Goal: Task Accomplishment & Management: Manage account settings

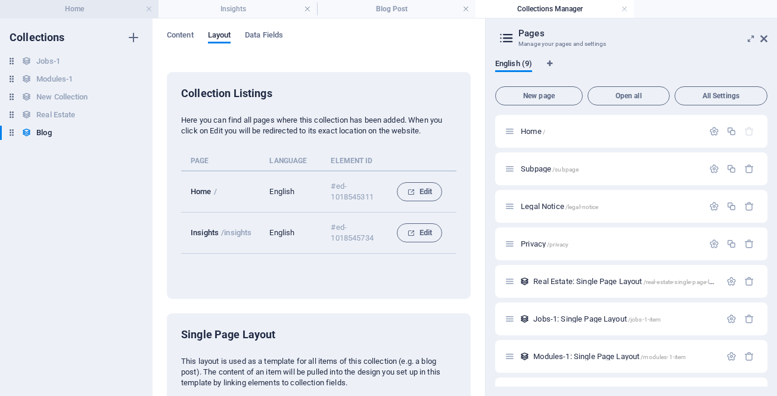
scroll to position [147, 0]
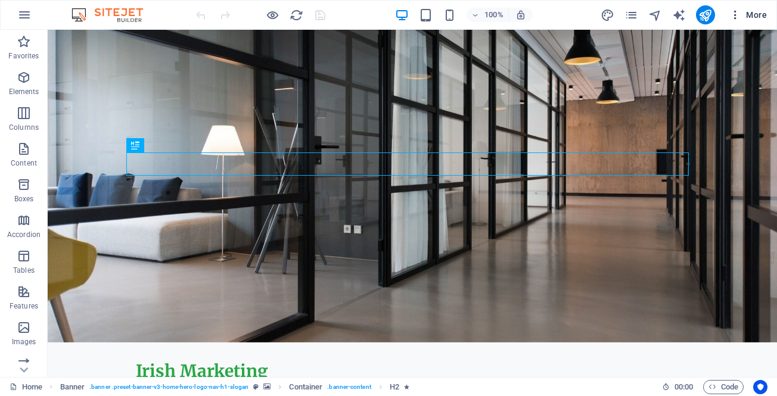
click at [735, 14] on icon "button" at bounding box center [735, 15] width 12 height 12
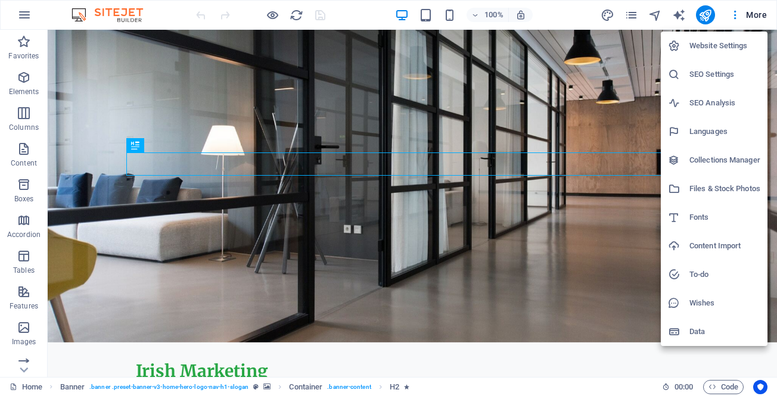
click at [713, 161] on h6 "Collections Manager" at bounding box center [724, 160] width 71 height 14
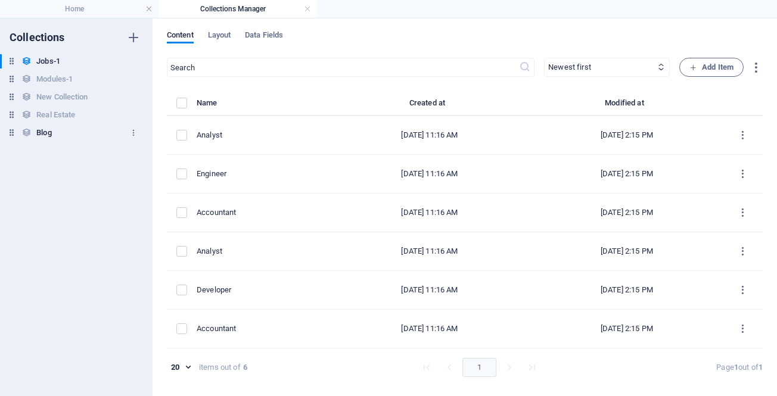
click at [38, 131] on h6 "Blog" at bounding box center [43, 133] width 15 height 14
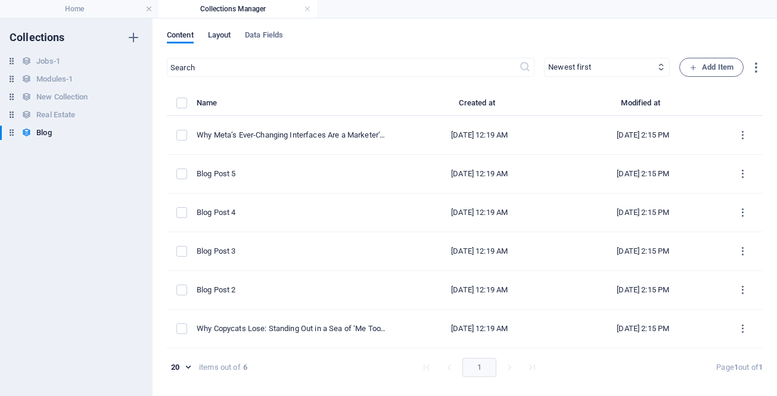
click at [215, 36] on span "Layout" at bounding box center [219, 36] width 23 height 17
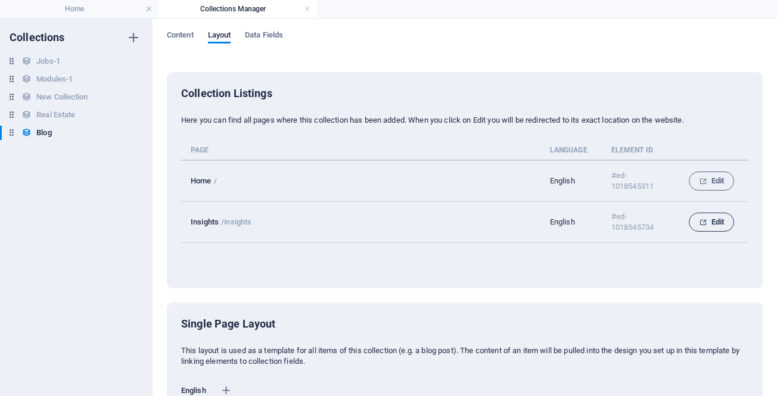
click at [706, 222] on span "Edit" at bounding box center [711, 222] width 25 height 14
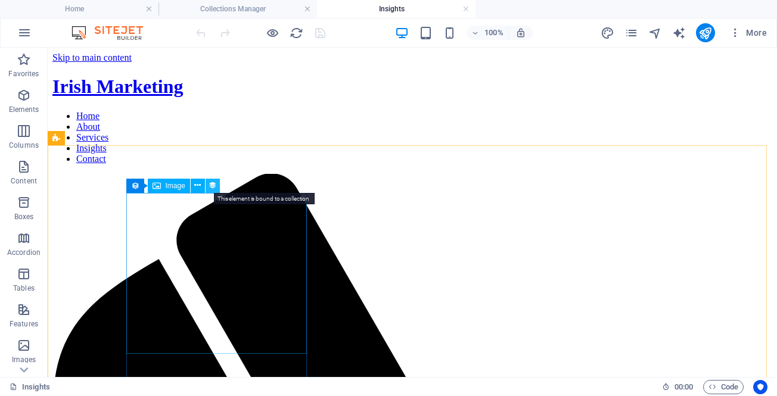
click at [212, 186] on icon at bounding box center [212, 185] width 8 height 13
select select "image"
select select "px"
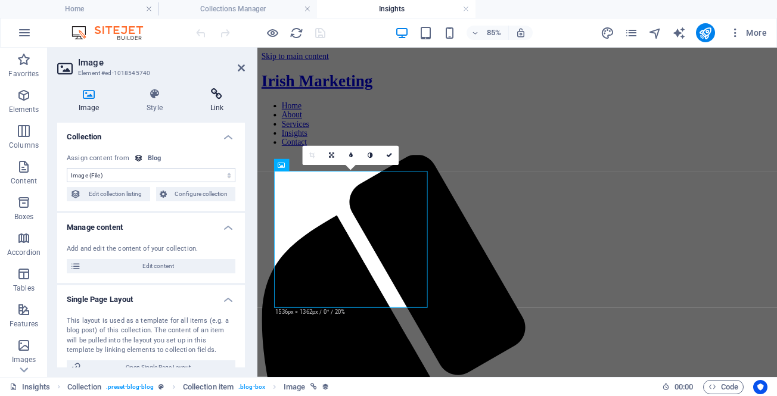
click at [212, 98] on icon at bounding box center [217, 94] width 56 height 12
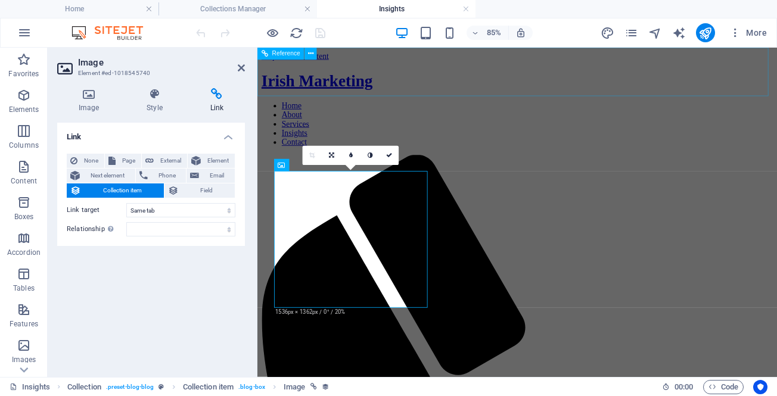
click at [602, 111] on nav "Home About Services Insights Contact" at bounding box center [562, 138] width 601 height 54
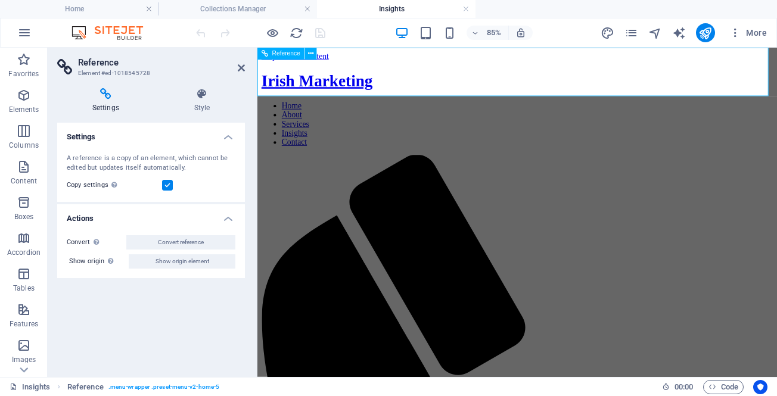
click at [601, 111] on nav "Home About Services Insights Contact" at bounding box center [562, 138] width 601 height 54
click at [102, 92] on icon at bounding box center [105, 94] width 97 height 12
click at [631, 32] on icon "pages" at bounding box center [631, 33] width 14 height 14
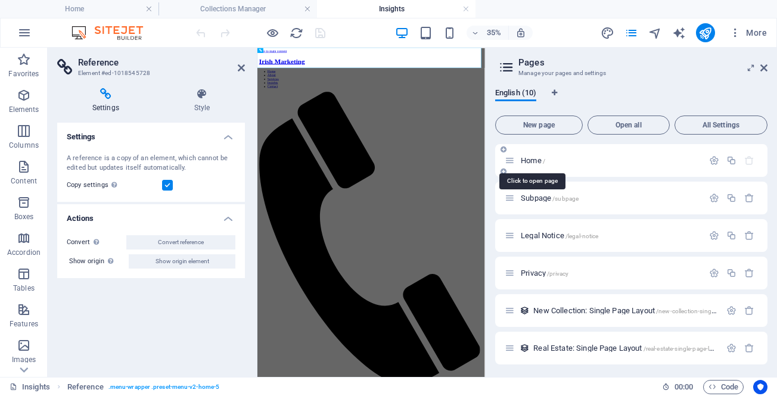
click at [528, 160] on span "Home /" at bounding box center [532, 160] width 24 height 9
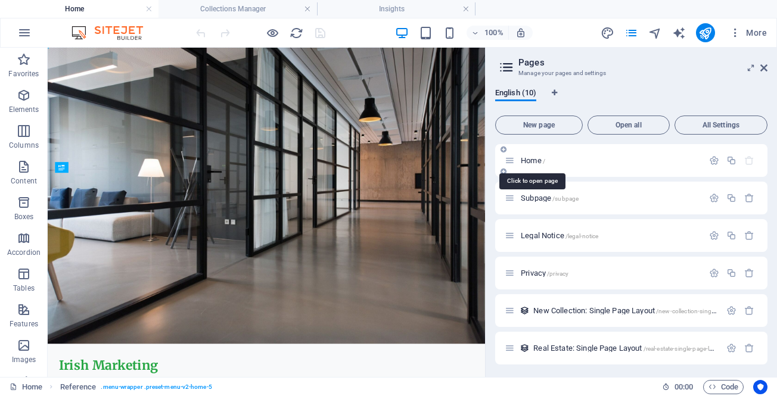
click at [528, 160] on span "Home /" at bounding box center [532, 160] width 24 height 9
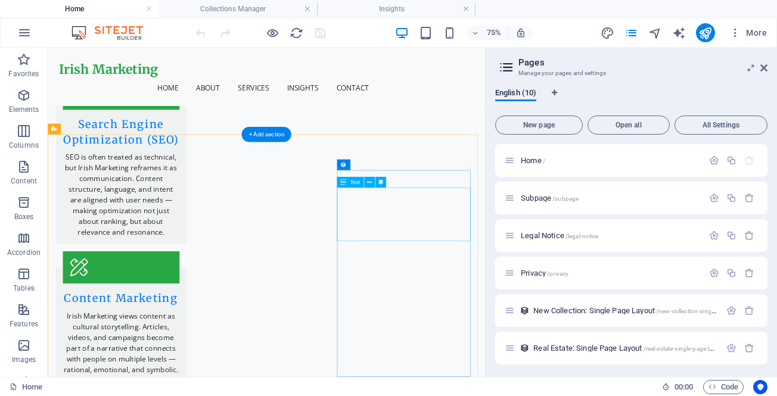
scroll to position [2501, 0]
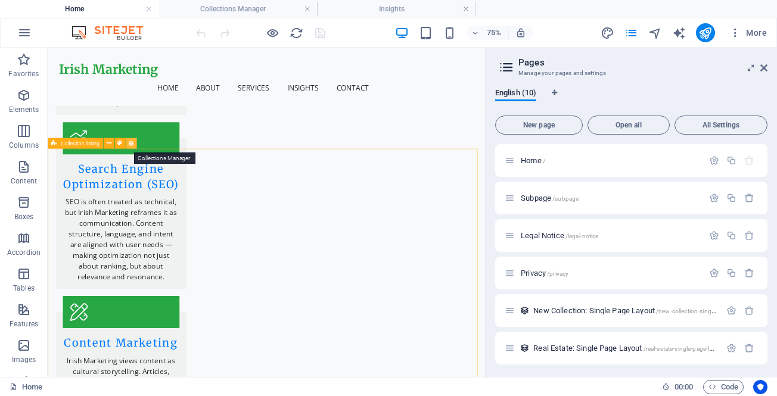
click at [132, 143] on icon at bounding box center [131, 144] width 7 height 10
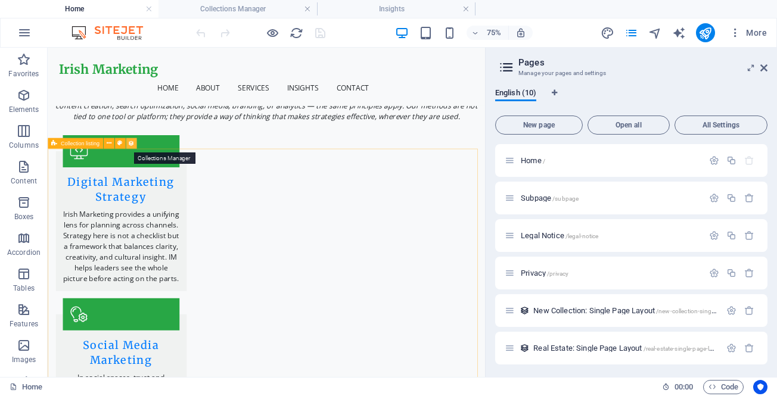
select select "createdAt_DESC"
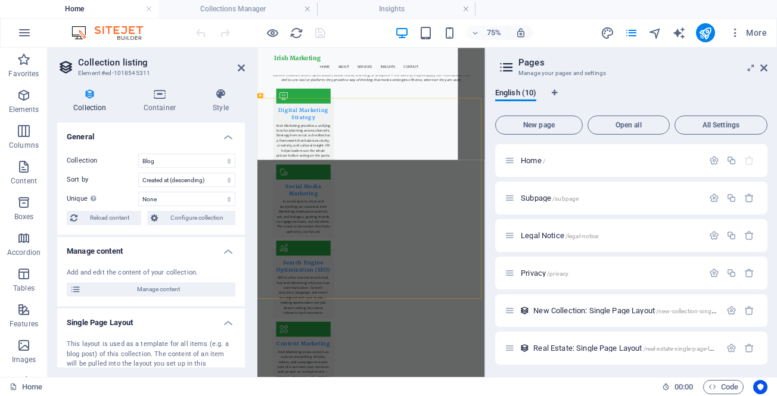
scroll to position [2914, 0]
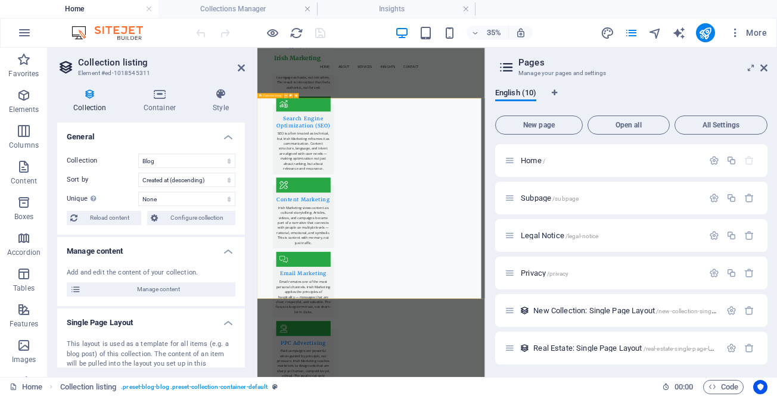
click at [285, 94] on icon at bounding box center [286, 95] width 2 height 4
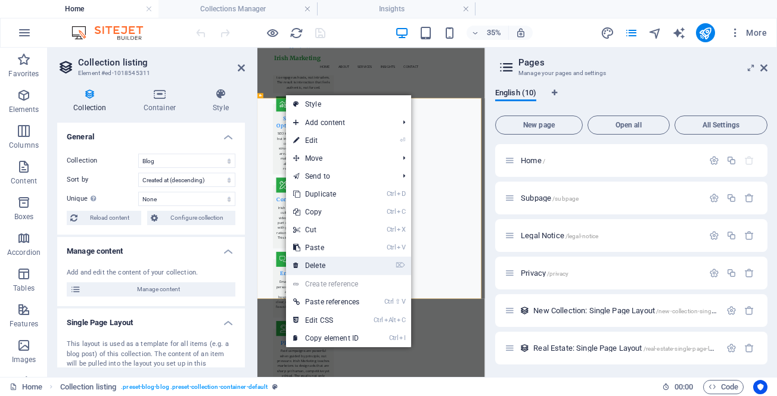
click at [338, 265] on link "⌦ Delete" at bounding box center [326, 266] width 80 height 18
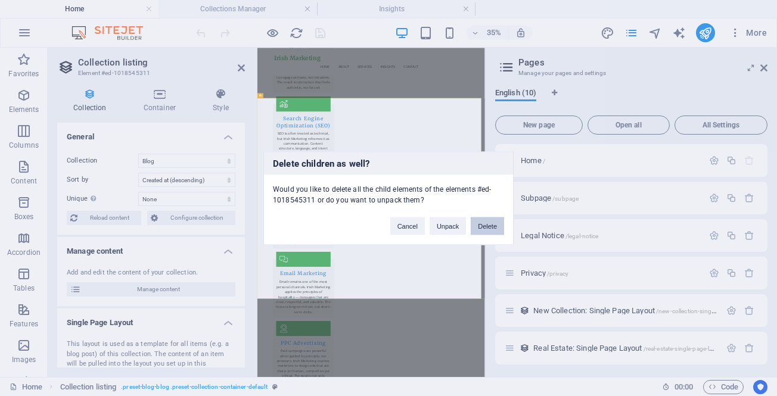
click at [484, 225] on button "Delete" at bounding box center [486, 226] width 33 height 18
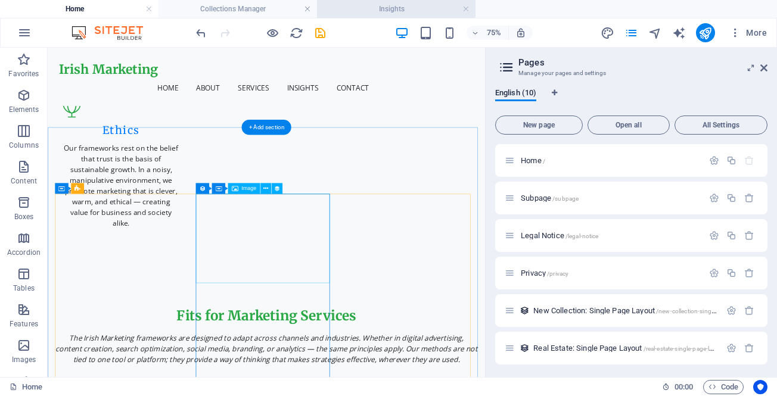
scroll to position [1648, 0]
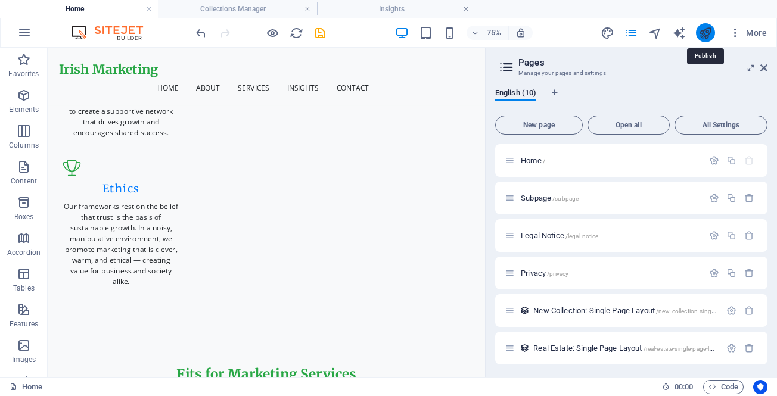
click at [707, 30] on icon "publish" at bounding box center [705, 33] width 14 height 14
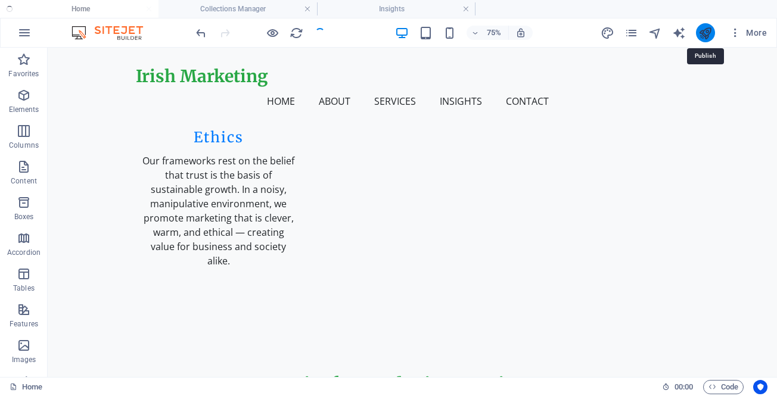
scroll to position [1515, 0]
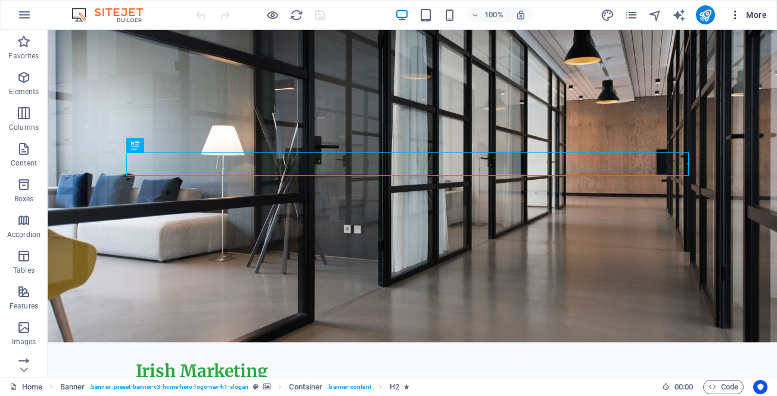
click at [736, 13] on icon "button" at bounding box center [735, 15] width 12 height 12
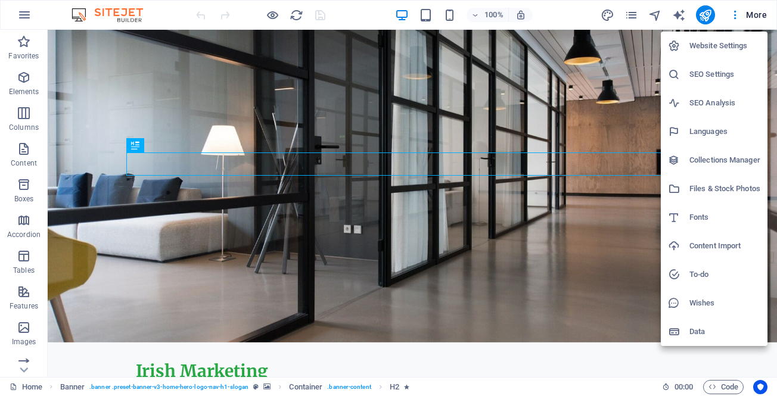
click at [687, 159] on div at bounding box center [678, 160] width 21 height 12
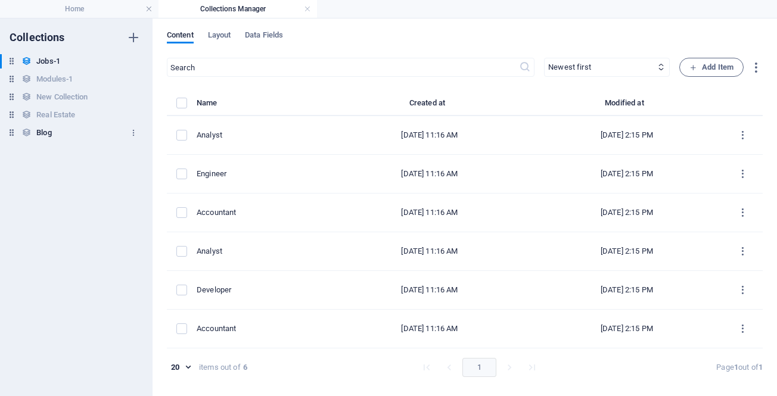
click at [43, 133] on h6 "Blog" at bounding box center [43, 133] width 15 height 14
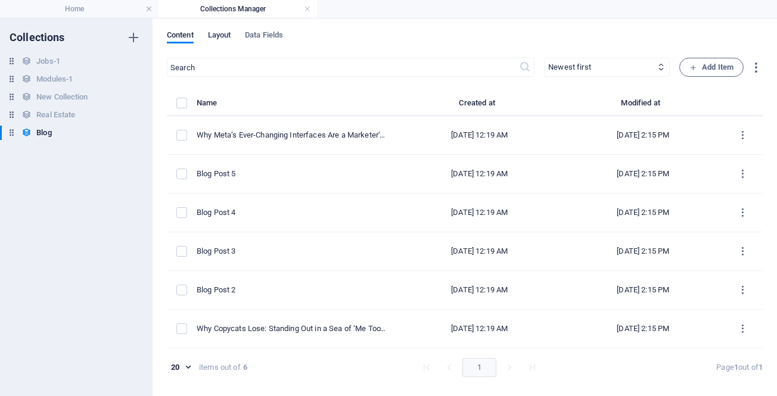
click at [219, 37] on span "Layout" at bounding box center [219, 36] width 23 height 17
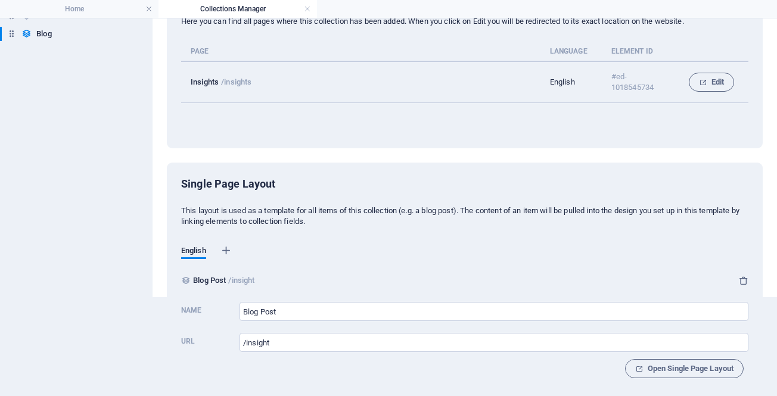
scroll to position [105, 0]
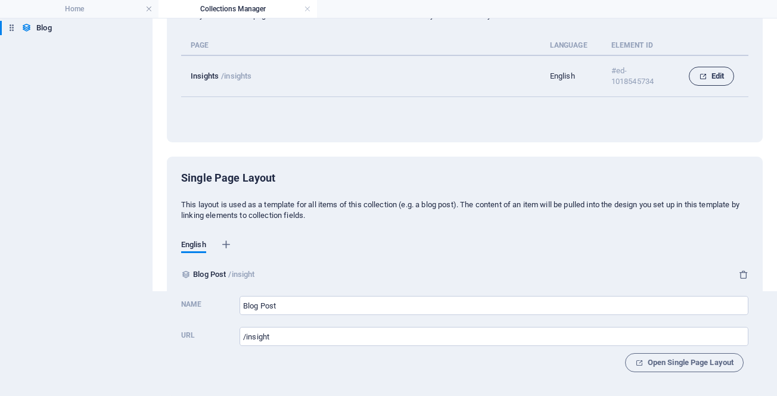
click at [712, 77] on span "Edit" at bounding box center [711, 76] width 25 height 14
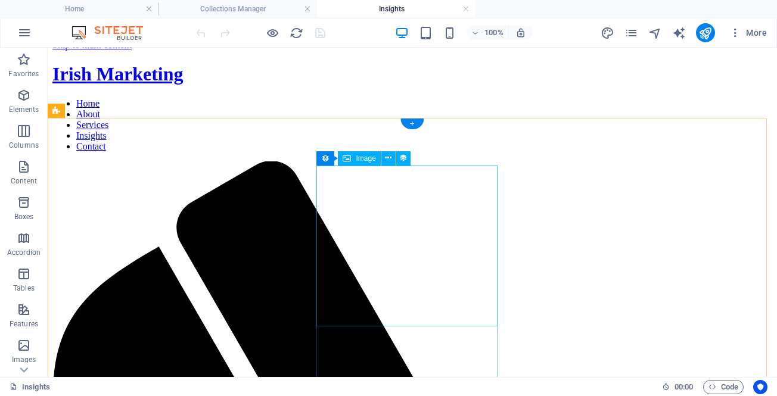
scroll to position [0, 0]
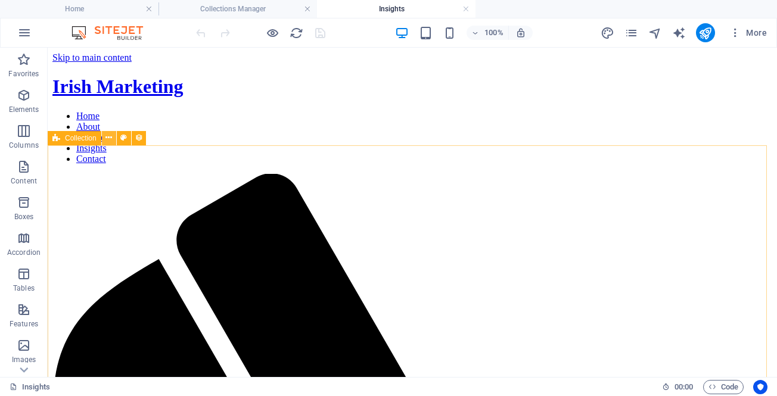
click at [107, 138] on icon at bounding box center [108, 138] width 7 height 13
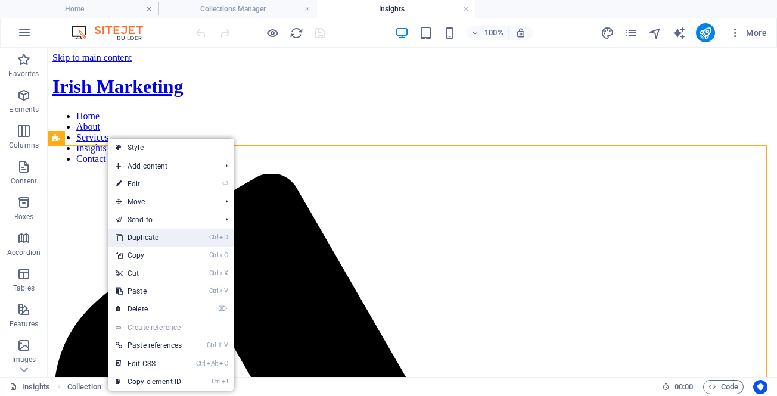
click at [145, 237] on link "Ctrl D Duplicate" at bounding box center [148, 238] width 80 height 18
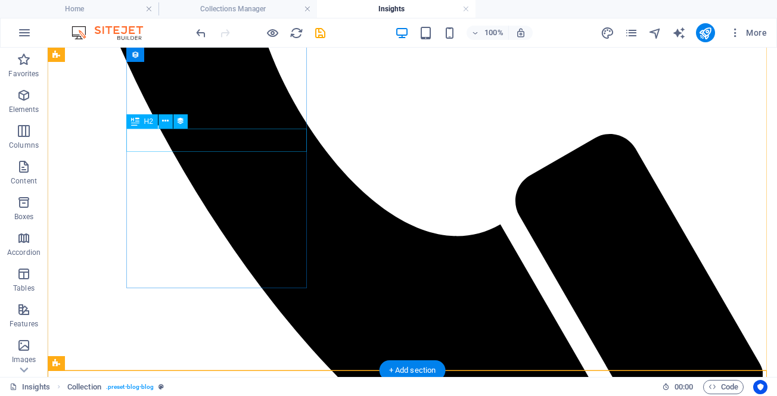
scroll to position [591, 0]
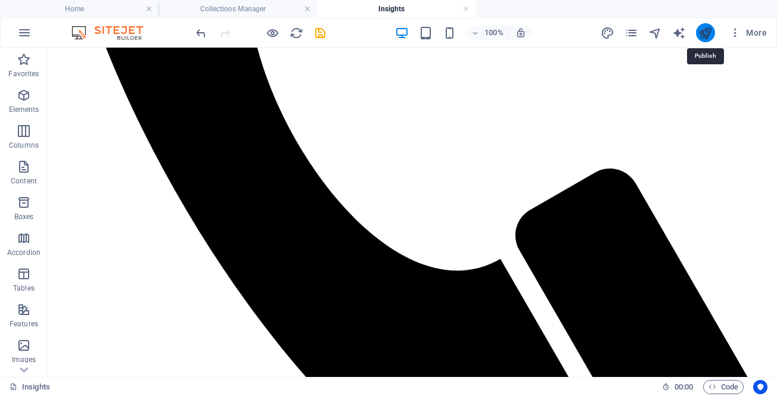
click at [706, 30] on icon "publish" at bounding box center [705, 33] width 14 height 14
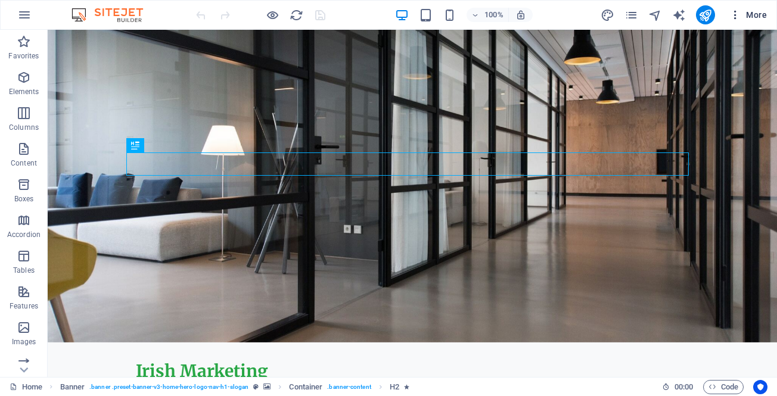
click at [733, 14] on icon "button" at bounding box center [735, 15] width 12 height 12
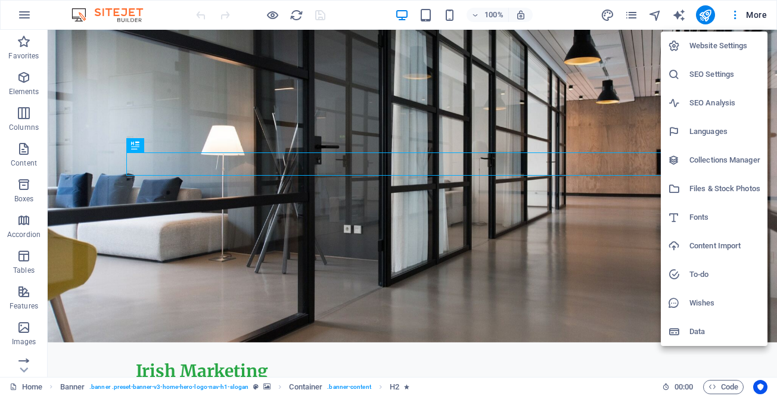
click at [631, 15] on div at bounding box center [388, 198] width 777 height 396
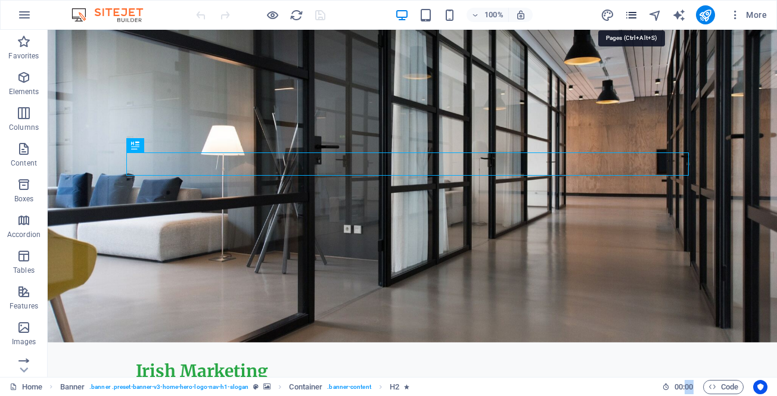
click at [632, 15] on icon "pages" at bounding box center [631, 15] width 14 height 14
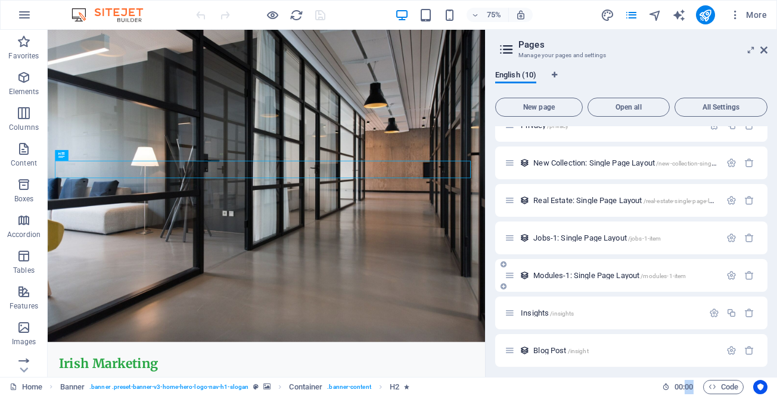
scroll to position [134, 0]
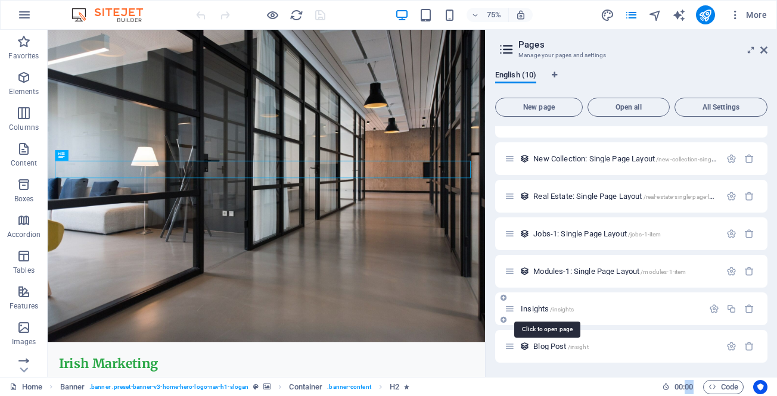
click at [534, 308] on span "Insights /insights" at bounding box center [546, 308] width 53 height 9
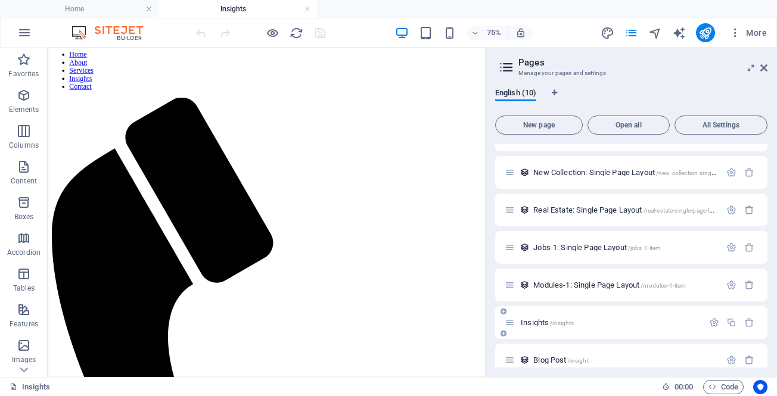
scroll to position [152, 0]
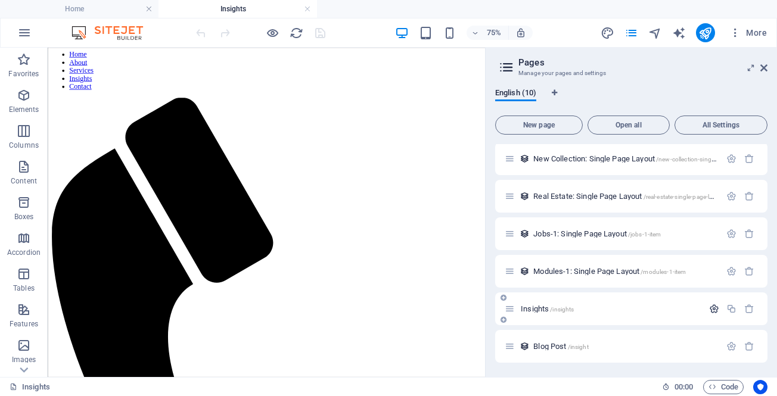
click at [712, 305] on icon "button" at bounding box center [714, 309] width 10 height 10
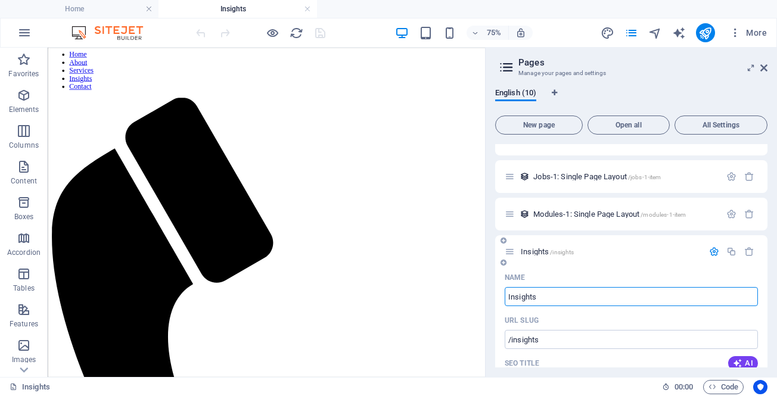
scroll to position [271, 0]
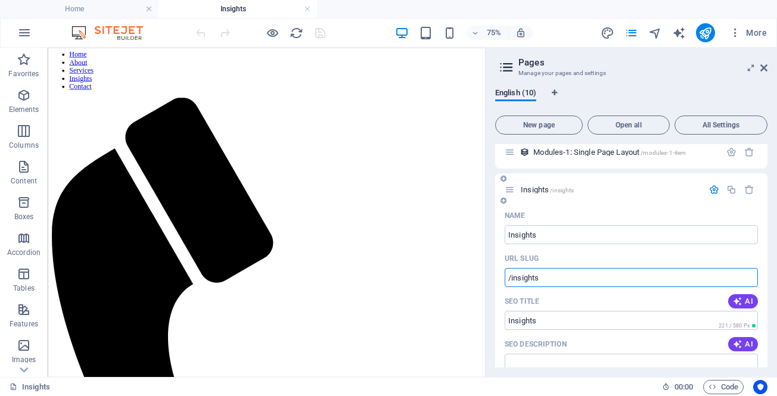
click at [553, 279] on input "/insights" at bounding box center [630, 277] width 253 height 19
click at [527, 277] on input "/insights" at bounding box center [630, 277] width 253 height 19
drag, startPoint x: 527, startPoint y: 277, endPoint x: 551, endPoint y: 280, distance: 24.0
click at [527, 278] on input "/insights" at bounding box center [630, 277] width 253 height 19
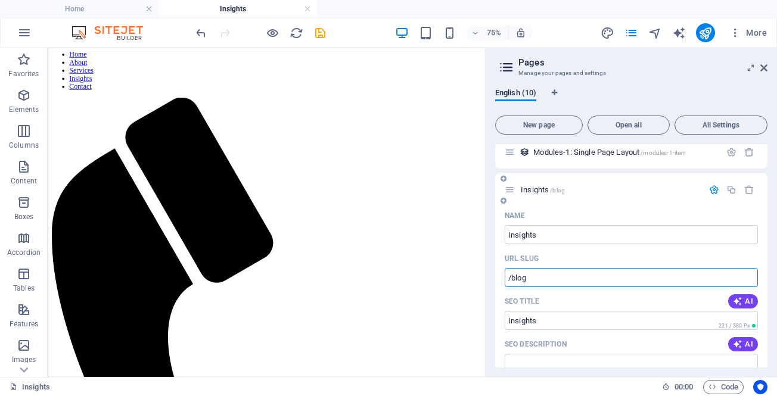
type input "/blog"
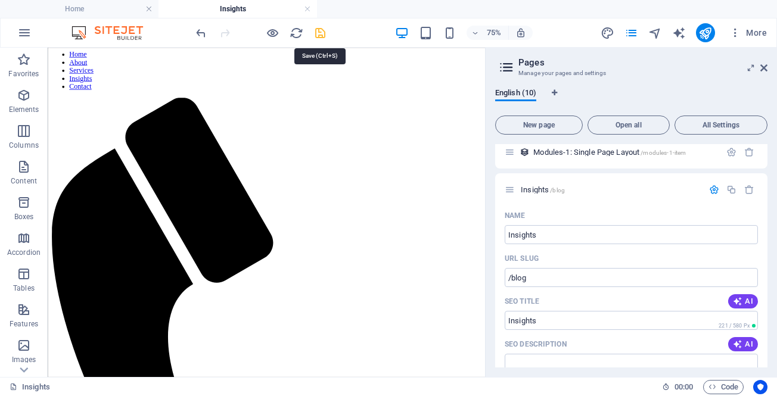
click at [317, 33] on icon "save" at bounding box center [320, 33] width 14 height 14
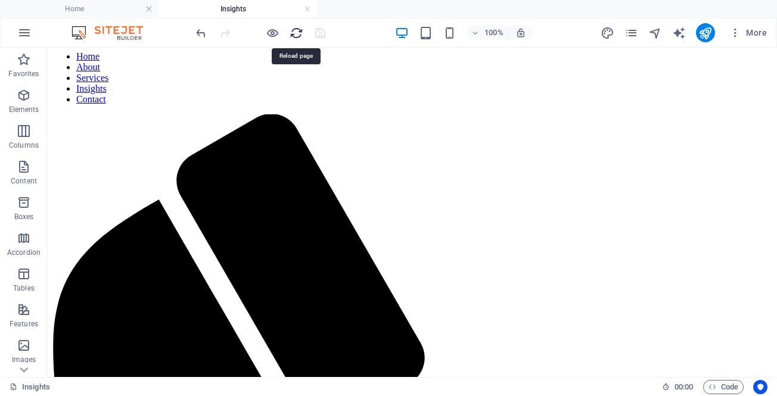
click at [295, 30] on icon "reload" at bounding box center [296, 33] width 14 height 14
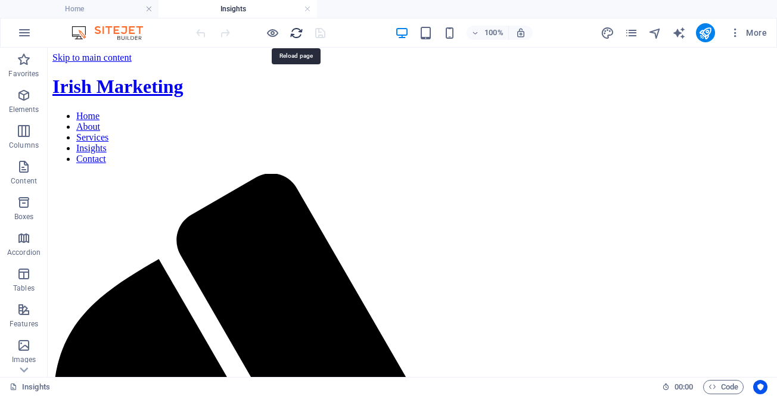
scroll to position [0, 0]
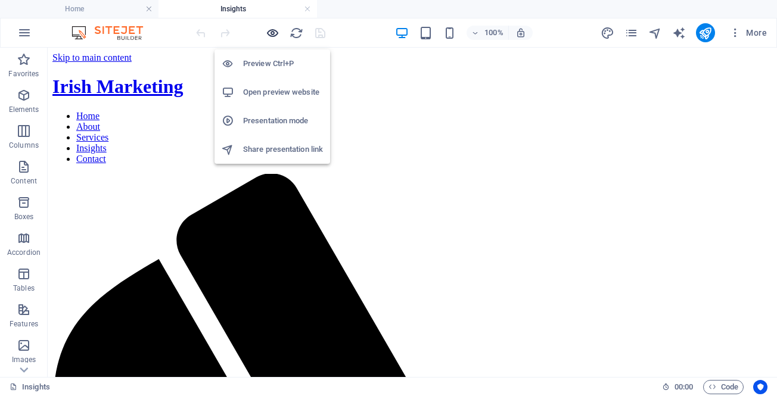
click at [275, 30] on icon "button" at bounding box center [273, 33] width 14 height 14
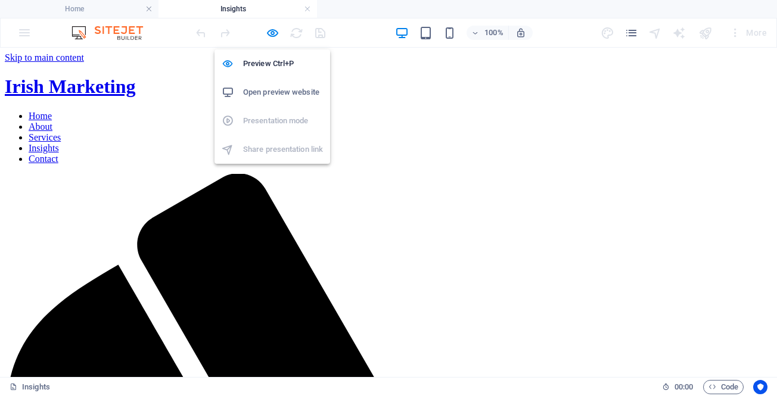
click at [272, 93] on h6 "Open preview website" at bounding box center [283, 92] width 80 height 14
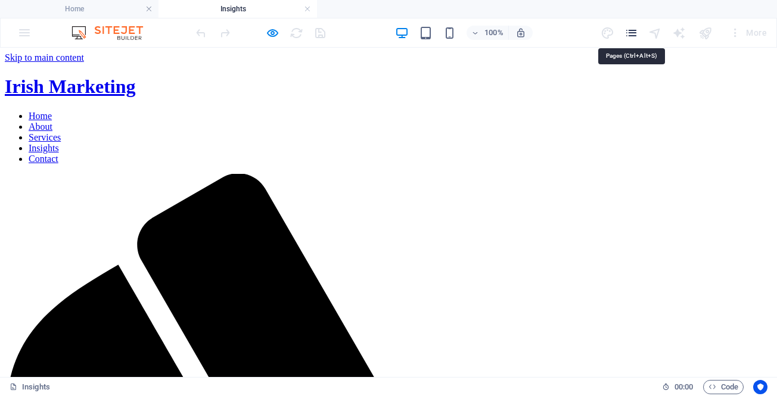
click at [632, 29] on icon "pages" at bounding box center [631, 33] width 14 height 14
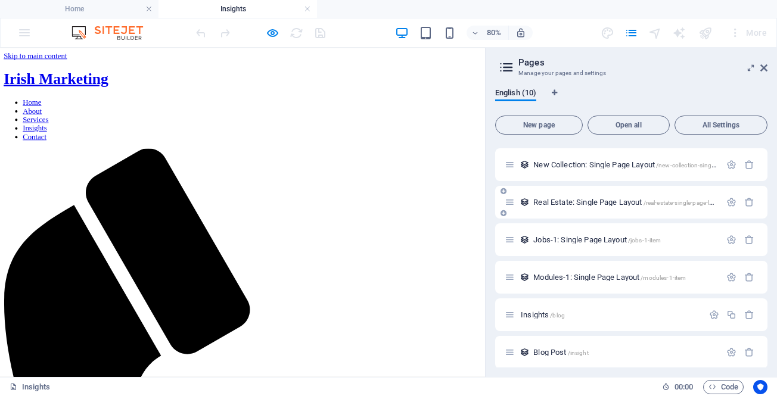
scroll to position [152, 0]
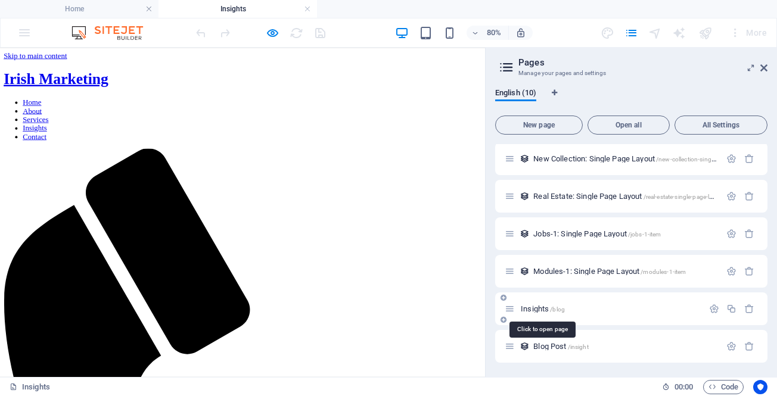
click at [534, 308] on span "Insights /blog" at bounding box center [542, 308] width 44 height 9
click at [574, 308] on p "Insights /blog" at bounding box center [609, 309] width 179 height 8
click at [710, 308] on icon "button" at bounding box center [714, 309] width 10 height 10
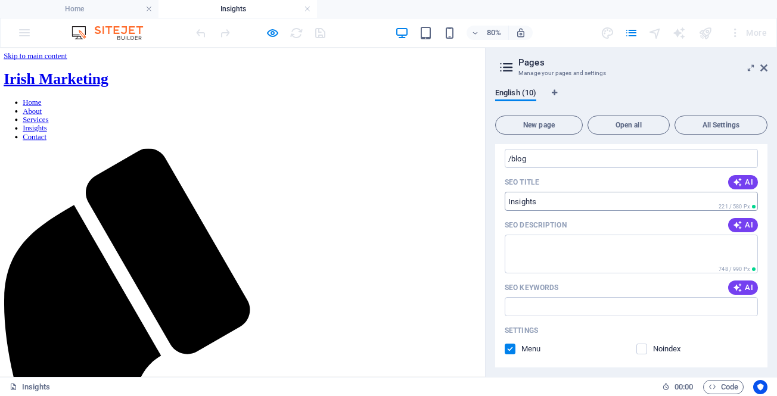
scroll to position [331, 0]
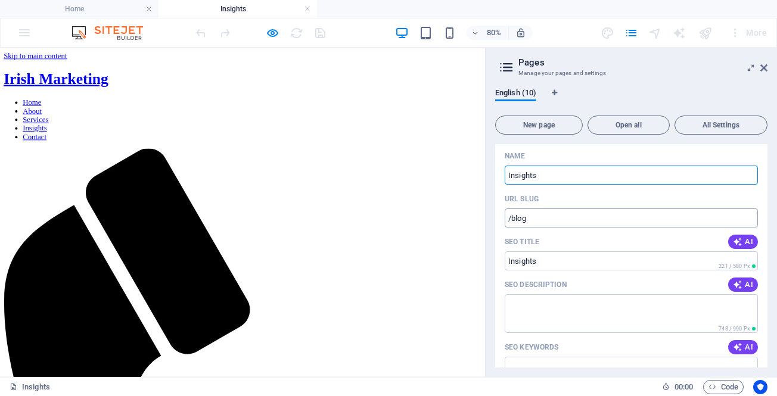
click at [557, 224] on input "/blog" at bounding box center [630, 217] width 253 height 19
click at [556, 222] on input "/blog" at bounding box center [630, 217] width 253 height 19
type input "/"
click at [575, 173] on input "Insights" at bounding box center [630, 175] width 253 height 19
click at [546, 219] on input "URL SLUG" at bounding box center [630, 217] width 253 height 19
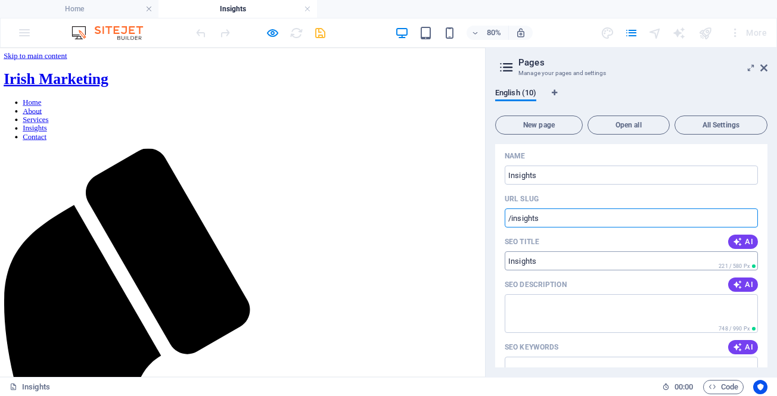
type input "/insights"
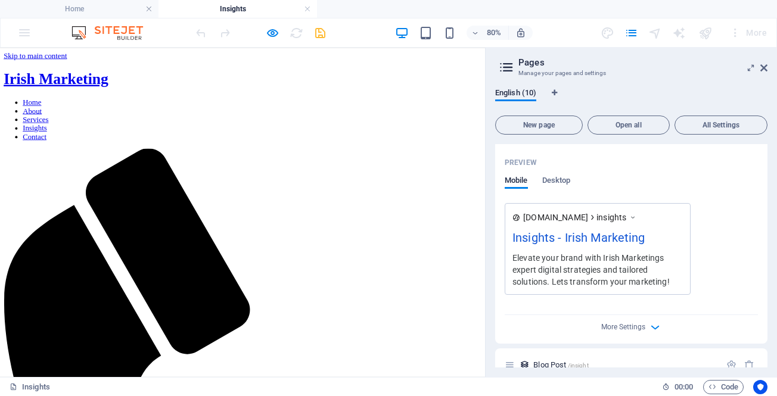
scroll to position [619, 0]
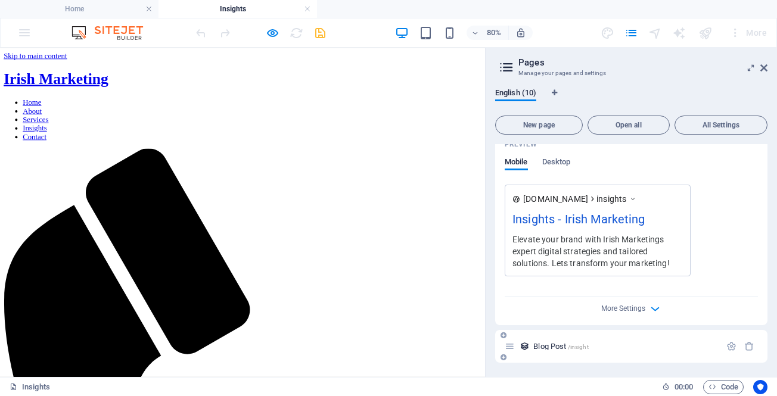
click at [556, 348] on span "Blog Post /insight" at bounding box center [560, 346] width 55 height 9
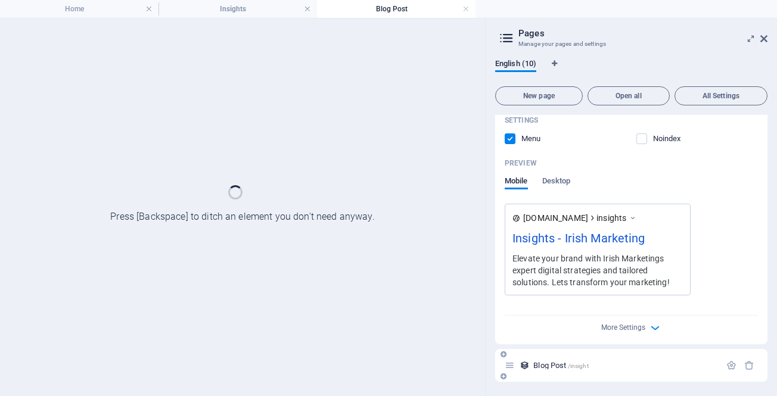
scroll to position [571, 0]
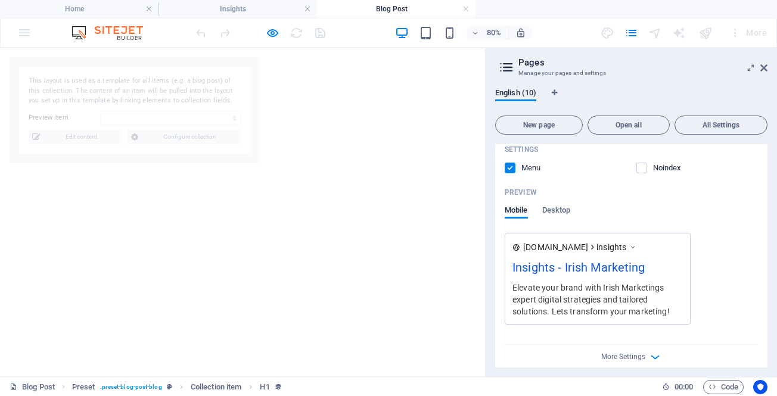
select select "68e3a4cf61e4f9403d0aa201"
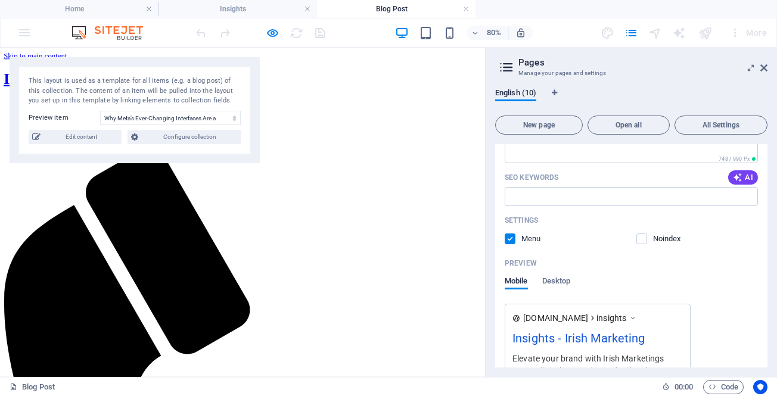
scroll to position [619, 0]
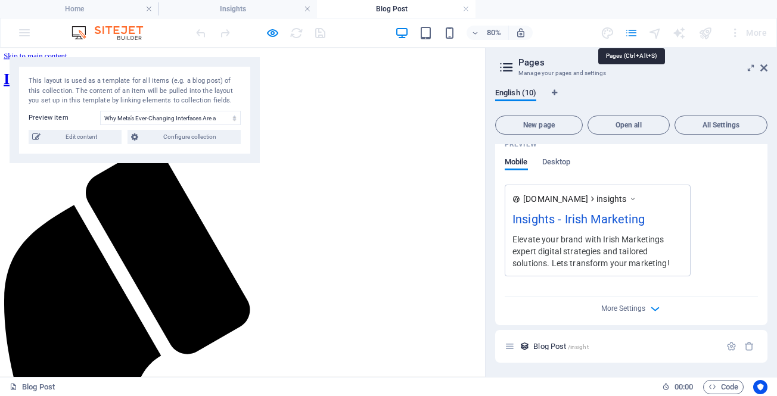
click at [632, 35] on icon "pages" at bounding box center [631, 33] width 14 height 14
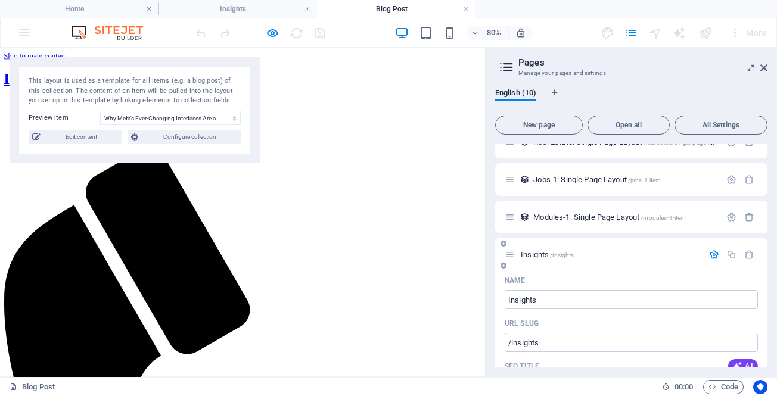
scroll to position [202, 0]
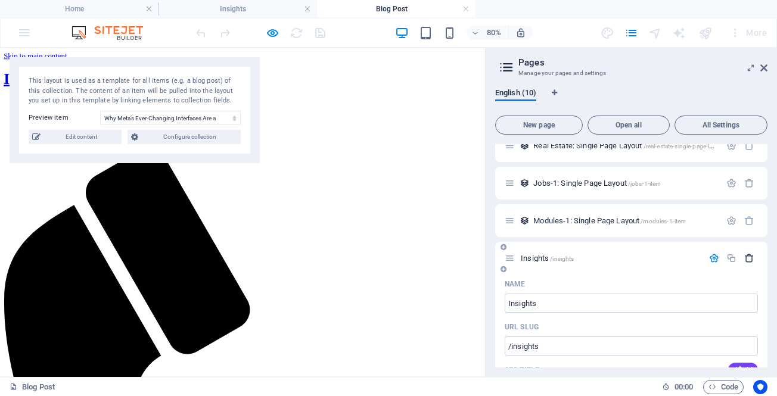
click at [746, 254] on icon "button" at bounding box center [749, 258] width 10 height 10
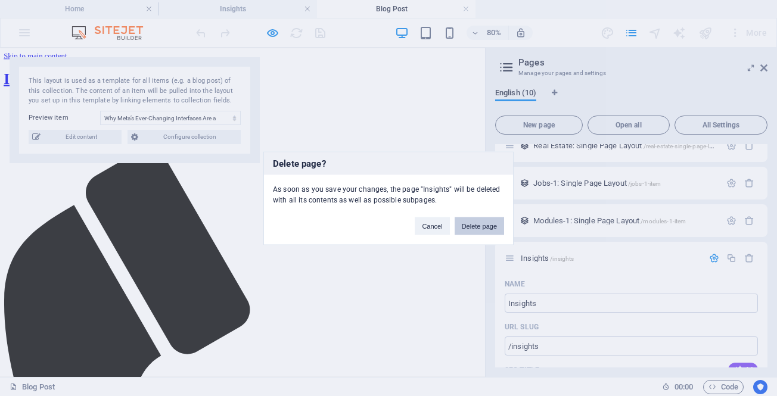
click at [472, 225] on button "Delete page" at bounding box center [478, 226] width 49 height 18
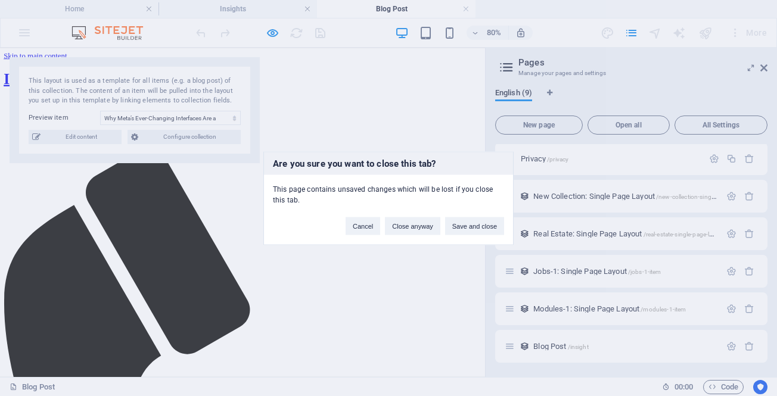
scroll to position [114, 0]
drag, startPoint x: 460, startPoint y: 225, endPoint x: 585, endPoint y: 231, distance: 124.6
click at [460, 225] on button "Save and close" at bounding box center [474, 226] width 59 height 18
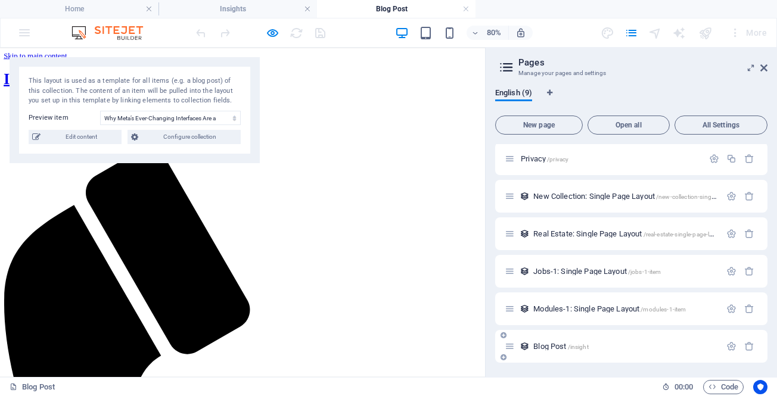
scroll to position [0, 0]
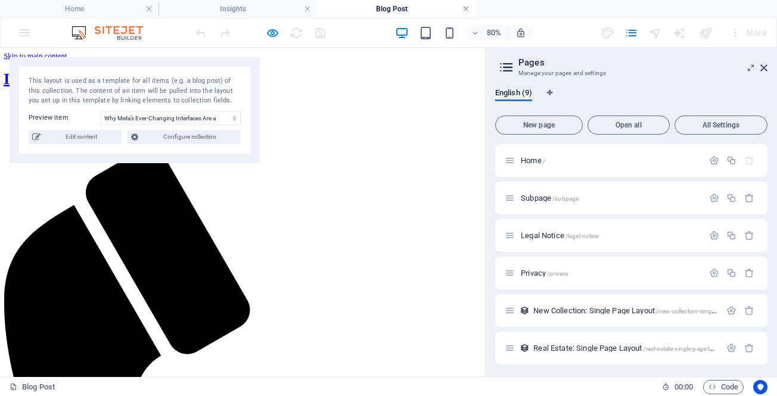
click at [465, 8] on link at bounding box center [465, 9] width 7 height 11
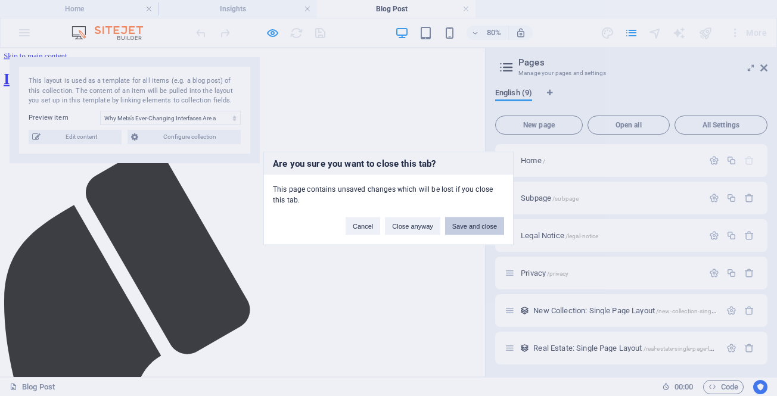
click at [476, 220] on button "Save and close" at bounding box center [474, 226] width 59 height 18
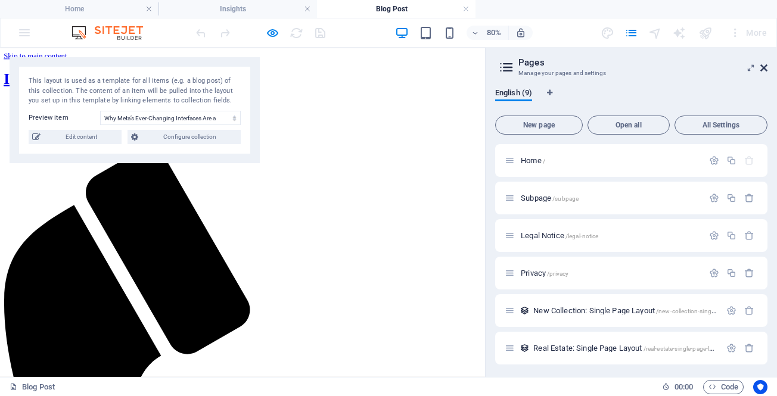
click at [762, 69] on icon at bounding box center [763, 68] width 7 height 10
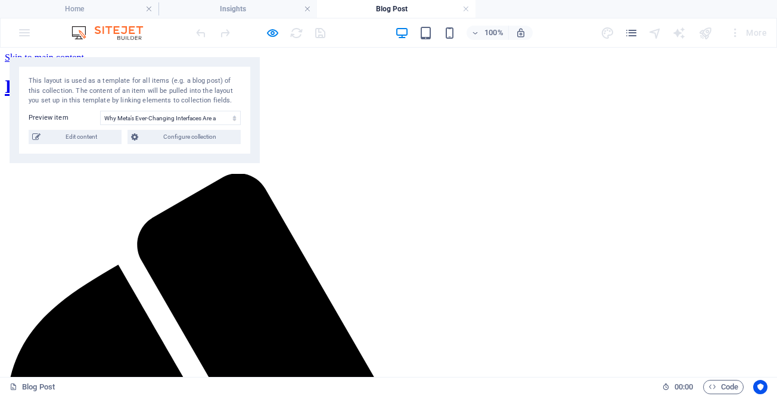
click at [133, 31] on img at bounding box center [112, 33] width 89 height 14
click at [464, 8] on link at bounding box center [465, 9] width 7 height 11
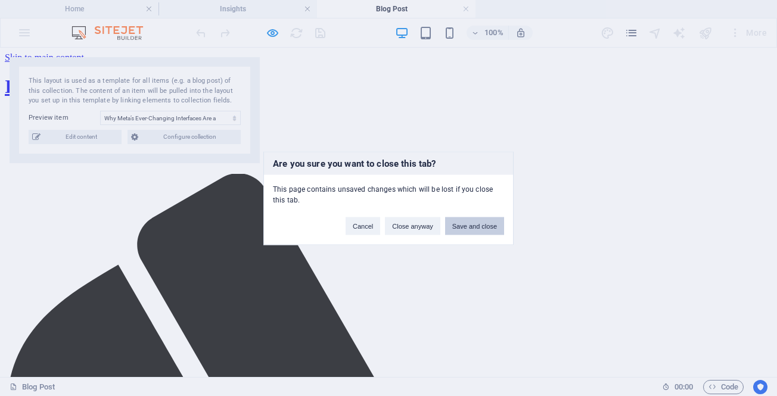
click at [462, 227] on button "Save and close" at bounding box center [474, 226] width 59 height 18
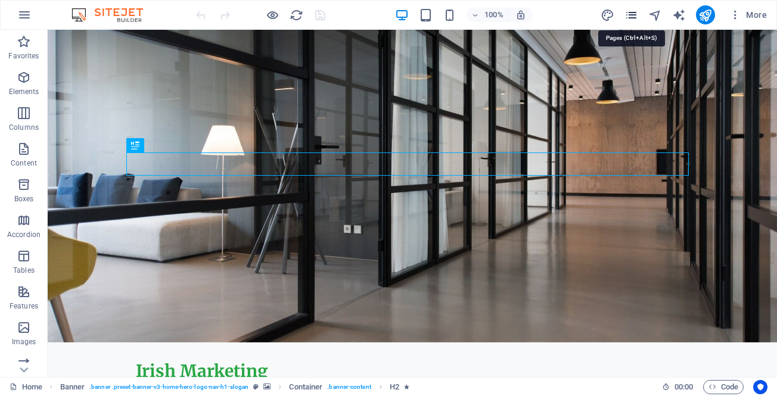
click at [626, 13] on icon "pages" at bounding box center [631, 15] width 14 height 14
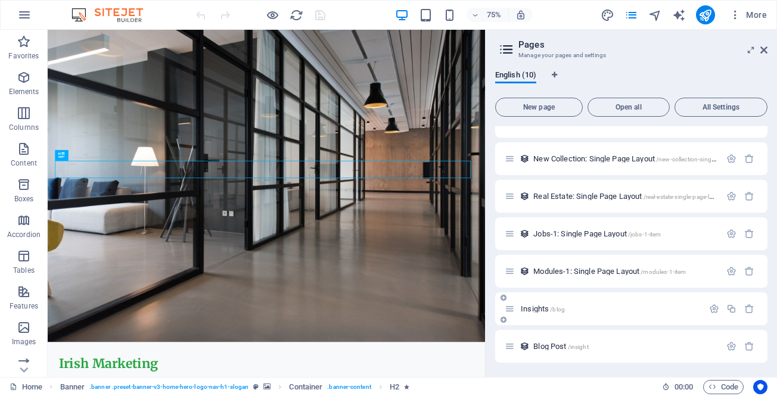
scroll to position [134, 0]
click at [746, 311] on icon "button" at bounding box center [749, 309] width 10 height 10
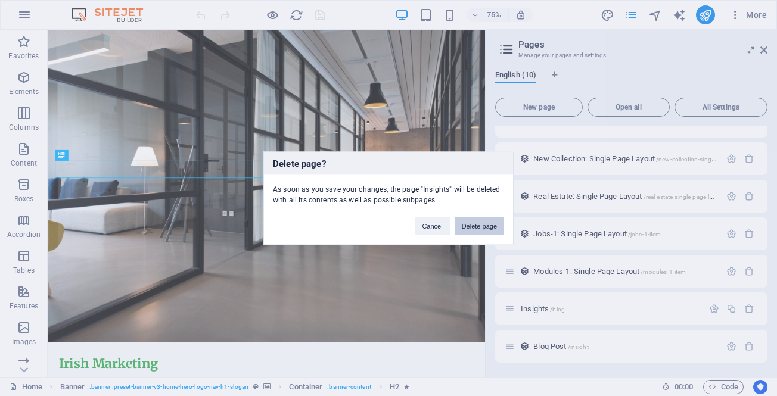
click at [492, 222] on button "Delete page" at bounding box center [478, 226] width 49 height 18
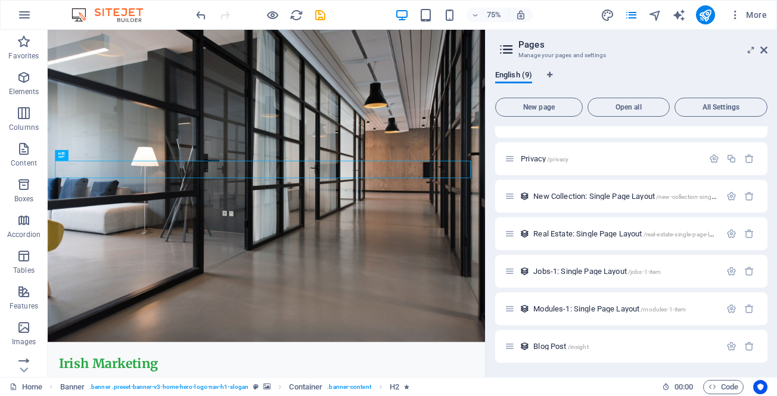
scroll to position [96, 0]
click at [318, 14] on icon "save" at bounding box center [320, 15] width 14 height 14
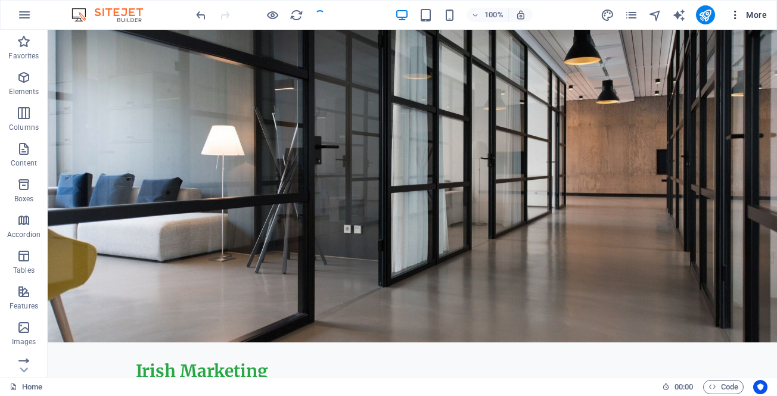
click at [740, 11] on icon "button" at bounding box center [735, 15] width 12 height 12
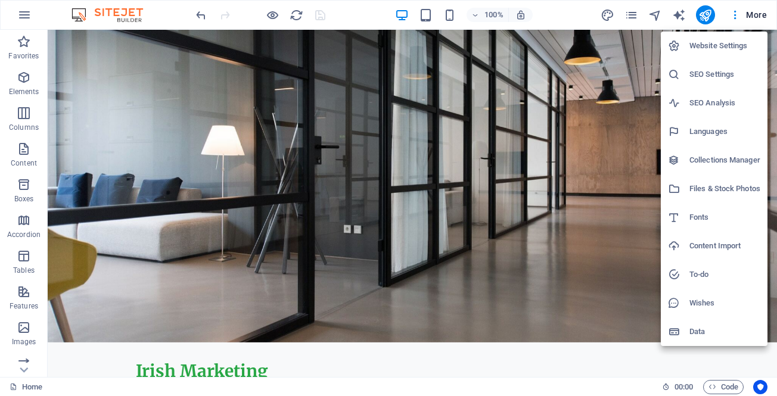
click at [715, 161] on h6 "Collections Manager" at bounding box center [724, 160] width 71 height 14
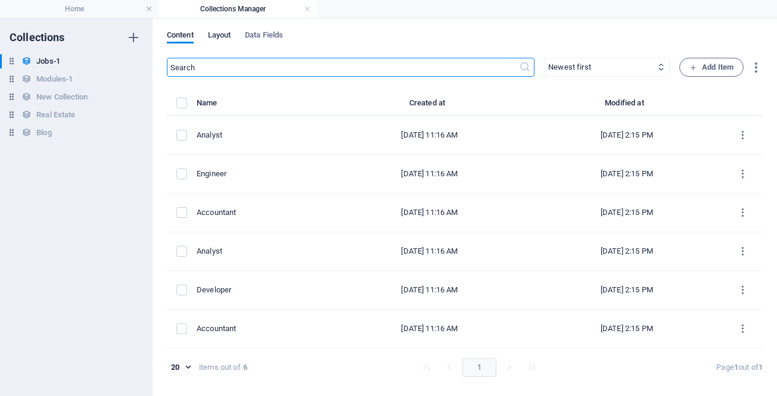
click at [213, 34] on span "Layout" at bounding box center [219, 36] width 23 height 17
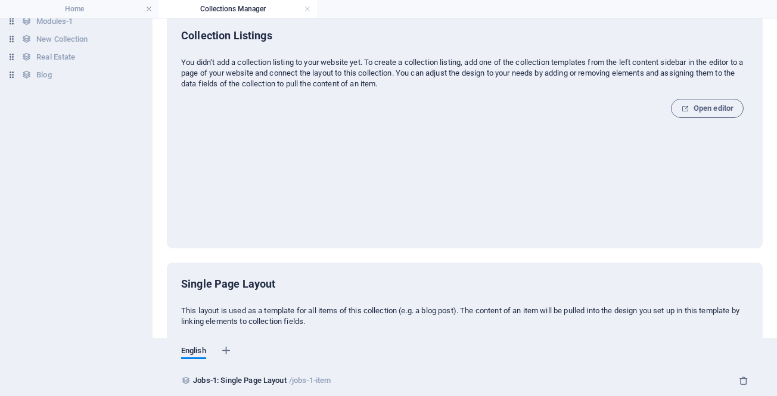
scroll to position [0, 0]
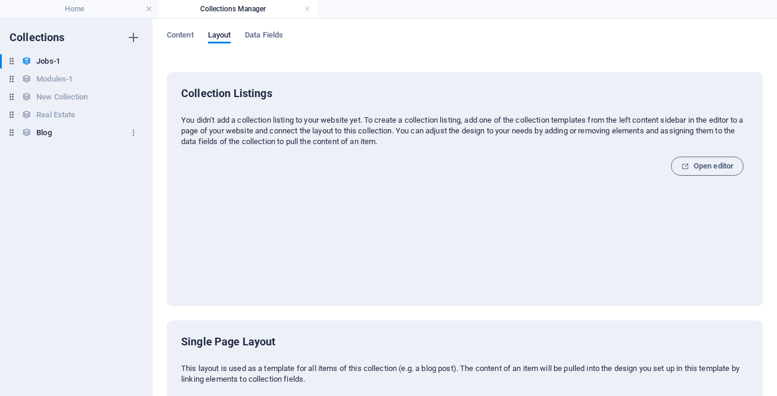
click at [48, 130] on h6 "Blog" at bounding box center [43, 133] width 15 height 14
type input "Blog Post"
type input "/insight"
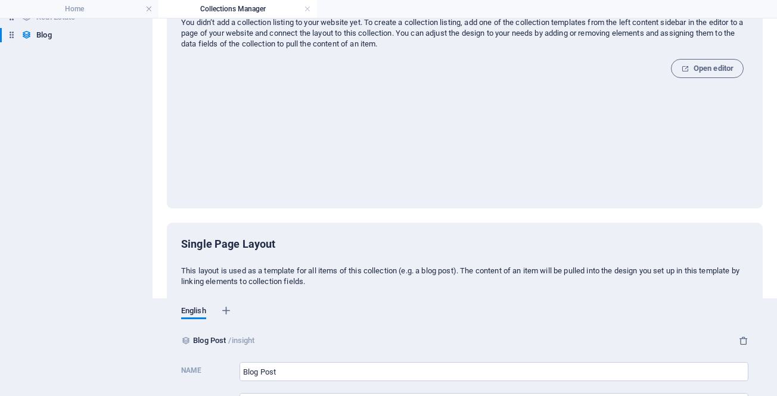
scroll to position [164, 0]
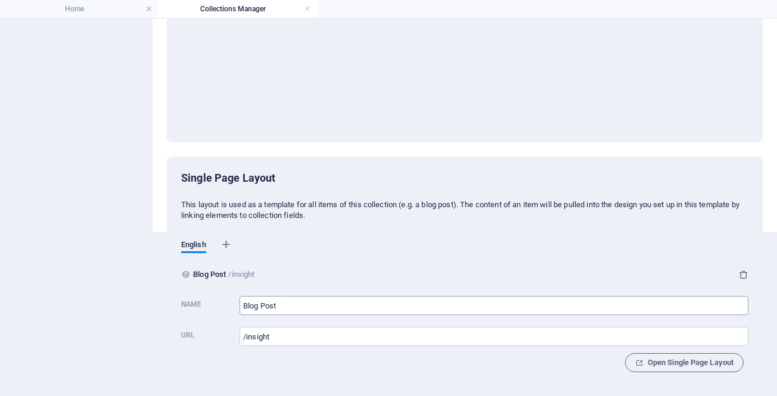
click at [311, 305] on input "Blog Post" at bounding box center [493, 305] width 509 height 19
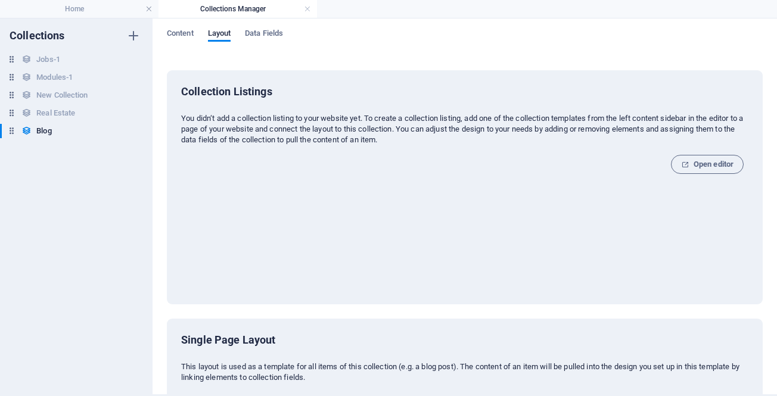
scroll to position [0, 0]
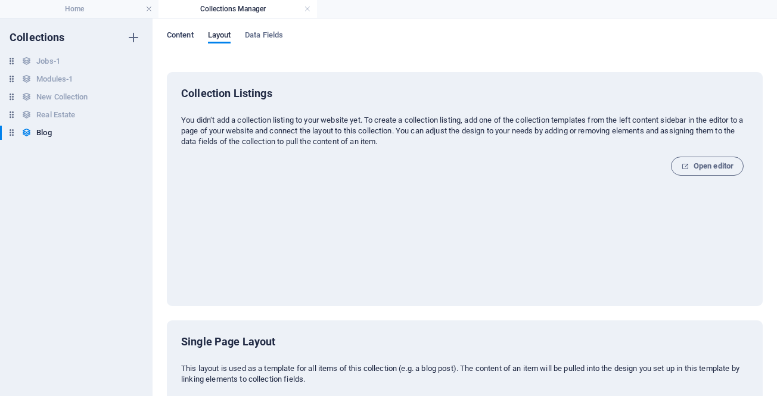
click at [175, 37] on span "Content" at bounding box center [180, 36] width 27 height 17
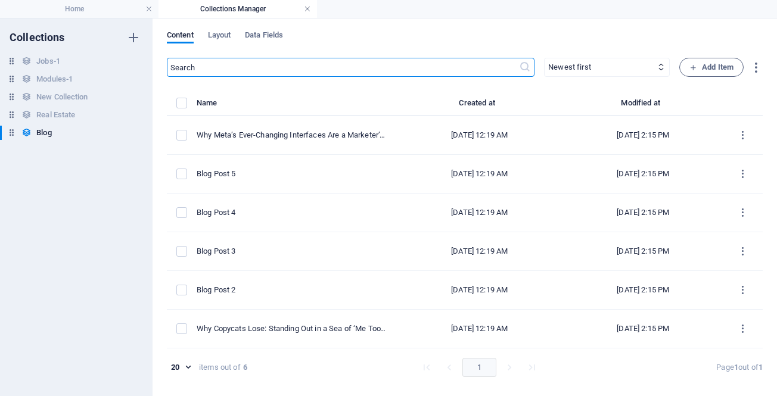
click at [305, 9] on link at bounding box center [307, 9] width 7 height 11
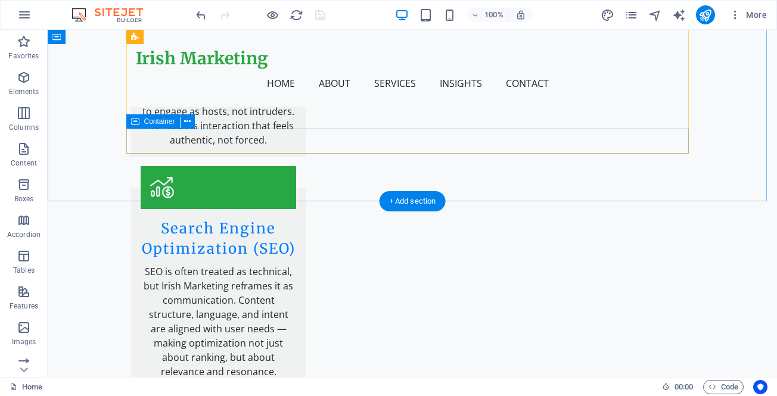
scroll to position [2263, 0]
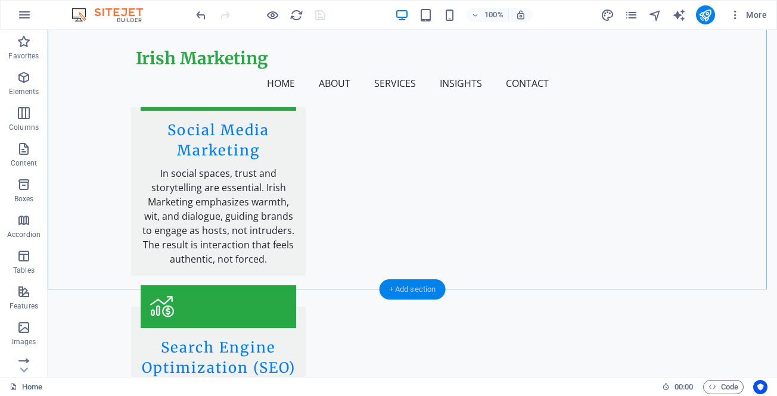
click at [416, 286] on div "+ Add section" at bounding box center [412, 289] width 66 height 20
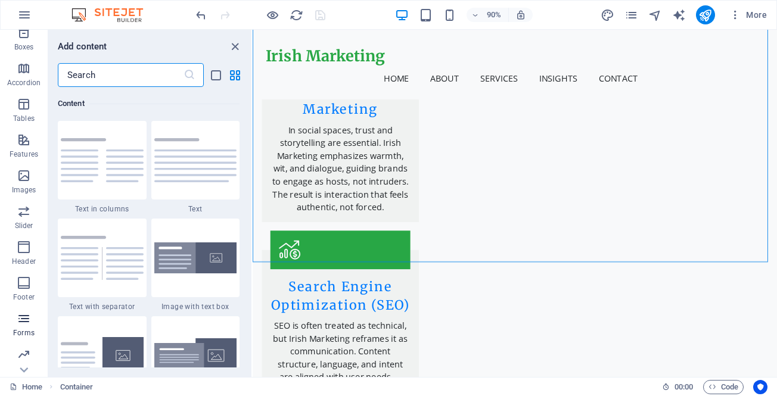
scroll to position [189, 0]
click at [28, 354] on icon "button" at bounding box center [24, 353] width 14 height 14
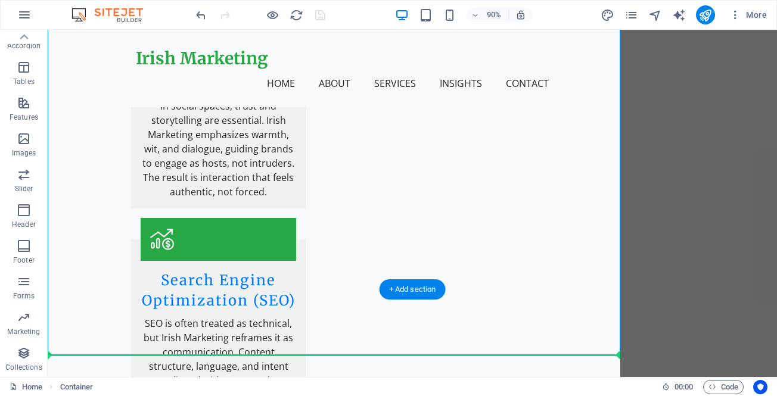
scroll to position [2263, 0]
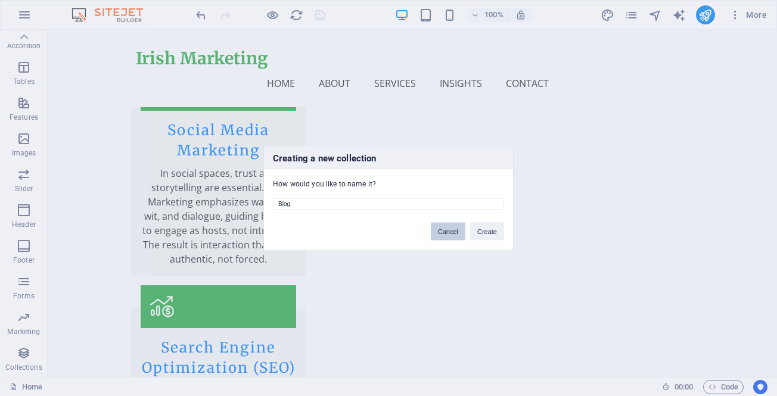
click at [443, 233] on button "Cancel" at bounding box center [448, 231] width 35 height 18
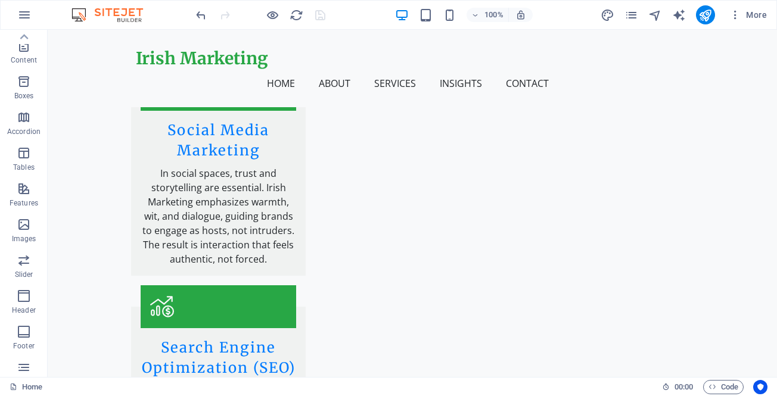
scroll to position [0, 0]
click at [26, 82] on icon "button" at bounding box center [24, 77] width 14 height 14
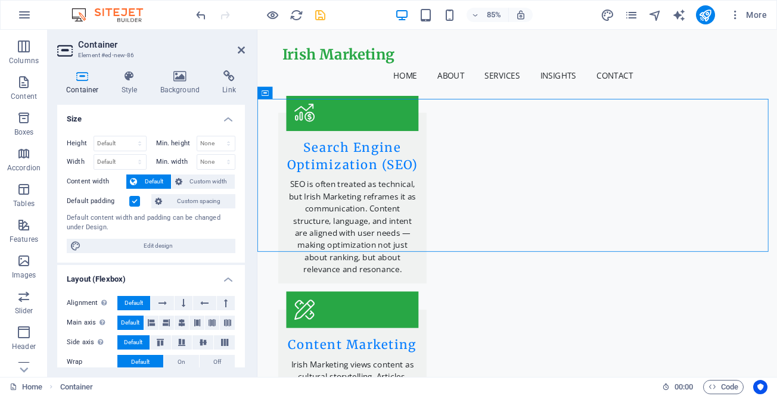
scroll to position [189, 0]
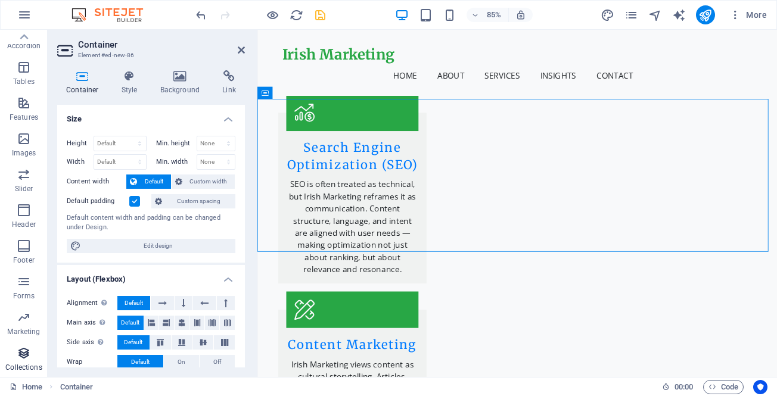
click at [24, 359] on icon "button" at bounding box center [24, 353] width 14 height 14
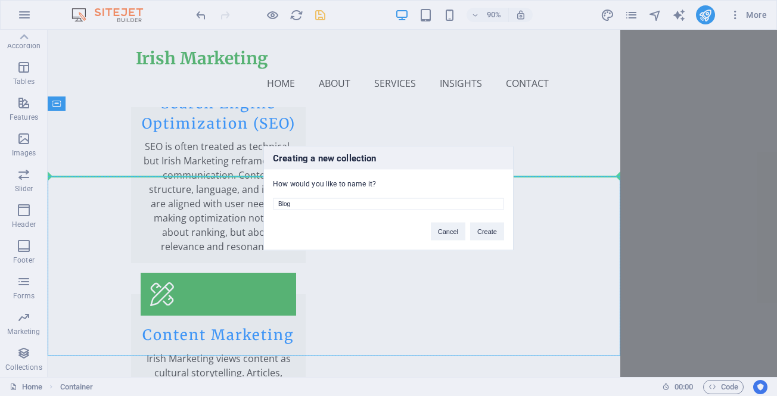
scroll to position [2442, 0]
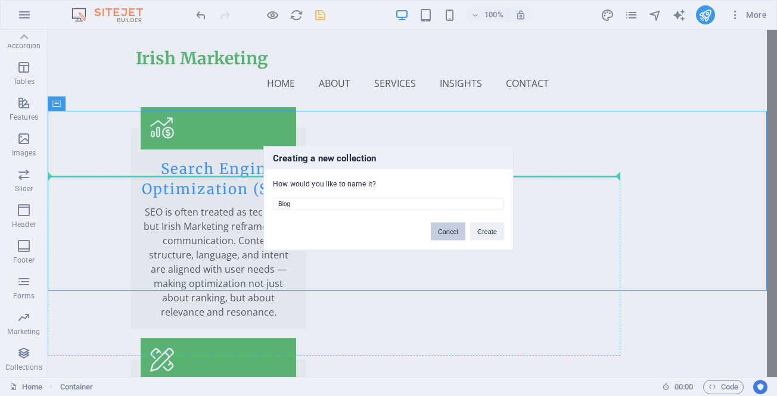
drag, startPoint x: 446, startPoint y: 229, endPoint x: 398, endPoint y: 199, distance: 56.7
click at [446, 229] on button "Cancel" at bounding box center [448, 231] width 35 height 18
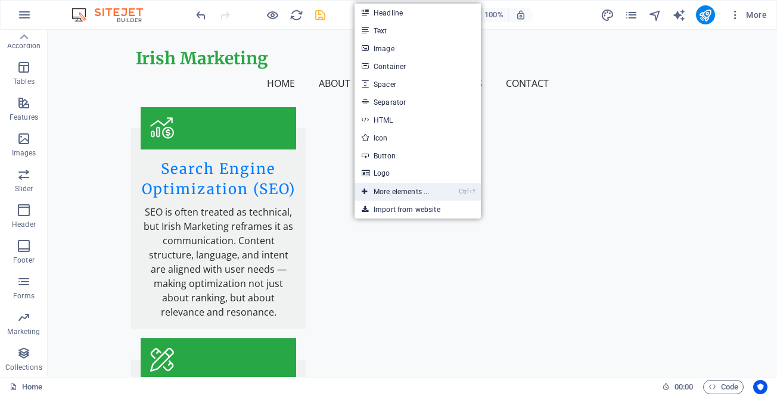
click at [402, 192] on link "Ctrl ⏎ More elements ..." at bounding box center [395, 192] width 82 height 18
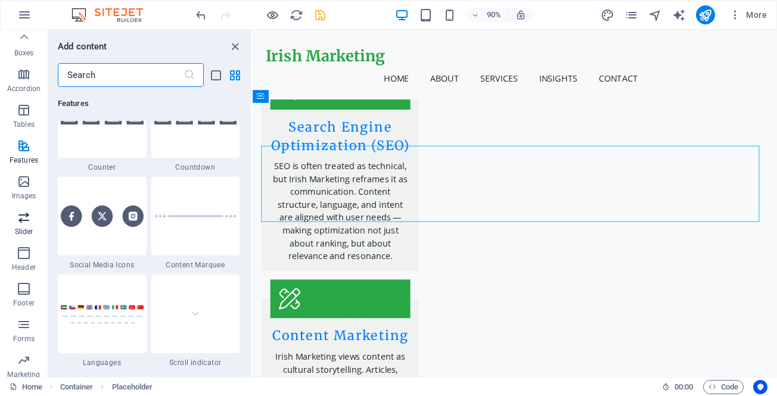
scroll to position [129, 0]
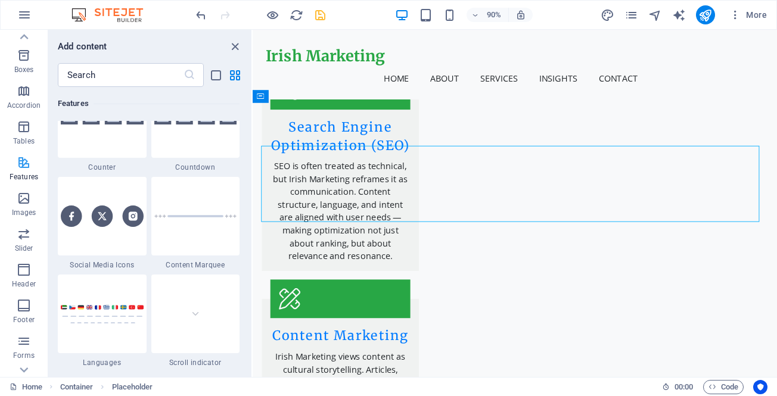
click at [24, 160] on icon "button" at bounding box center [24, 162] width 14 height 14
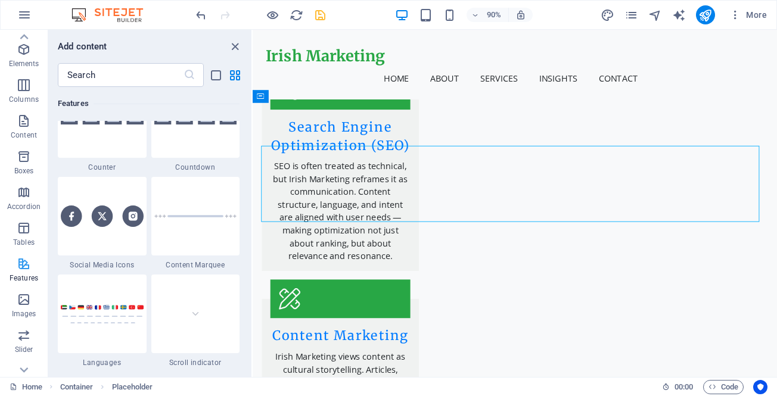
scroll to position [10, 0]
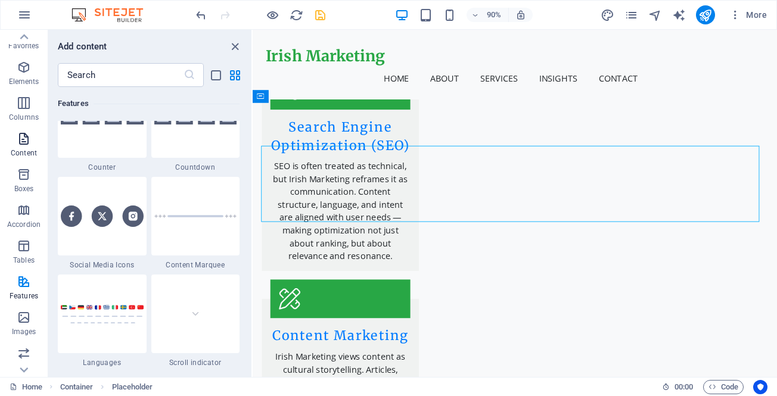
click at [18, 145] on icon "button" at bounding box center [24, 139] width 14 height 14
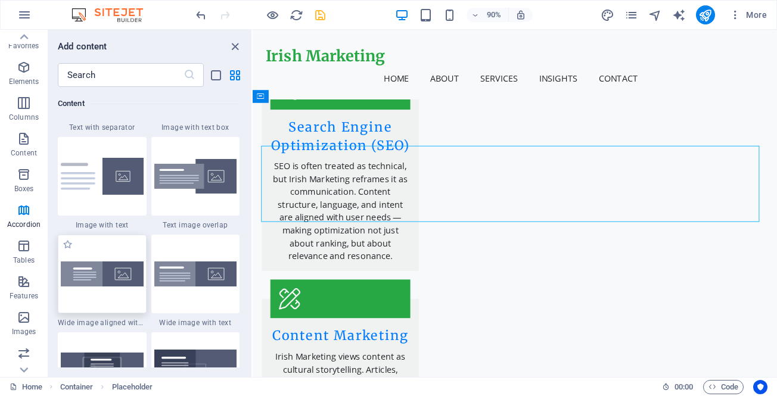
scroll to position [2262, 0]
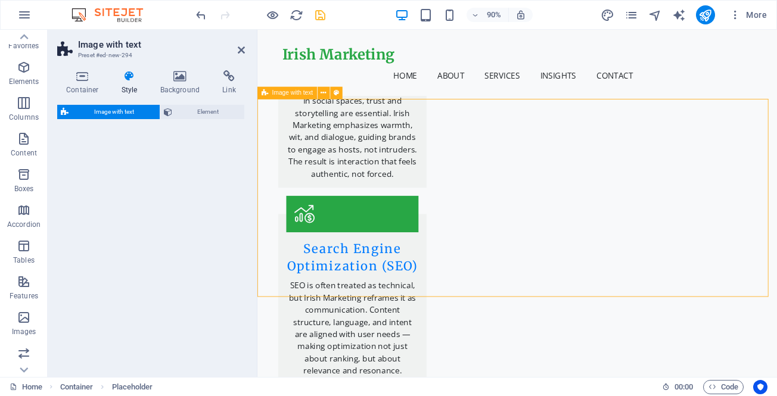
select select "rem"
select select "px"
select select "preset-text-with-image-v4-default"
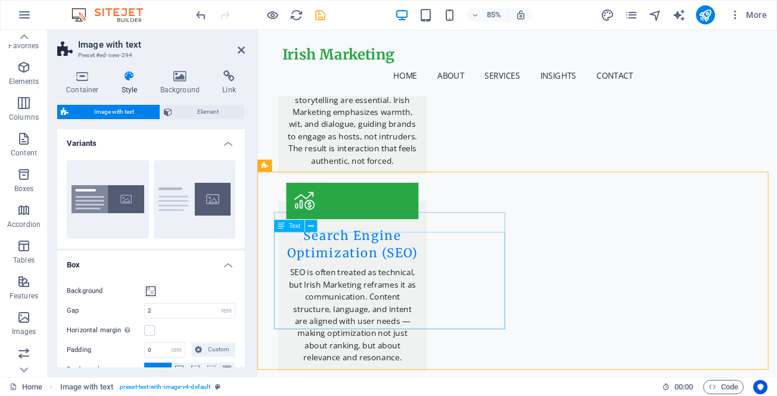
scroll to position [2378, 0]
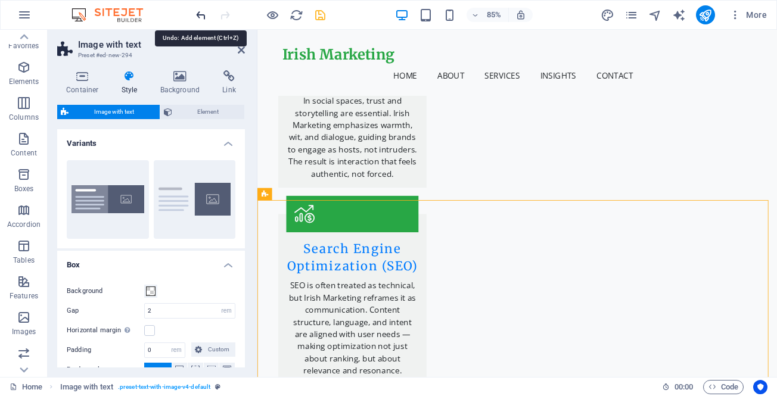
click at [204, 15] on icon "undo" at bounding box center [201, 15] width 14 height 14
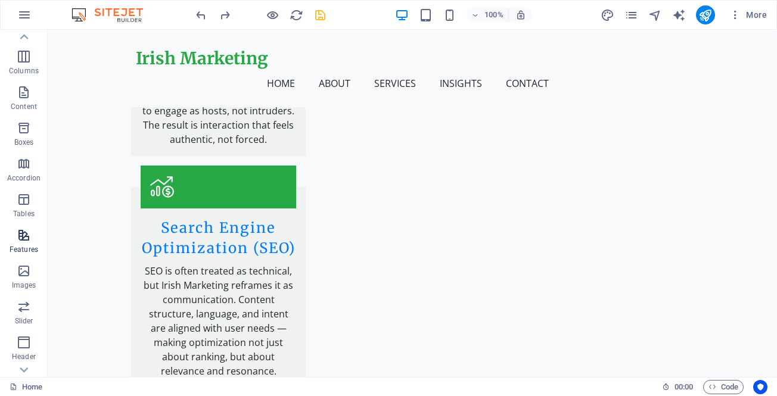
scroll to position [189, 0]
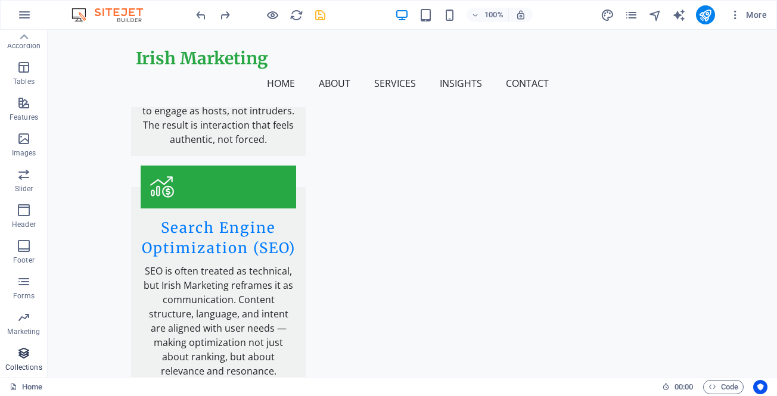
click at [24, 359] on icon "button" at bounding box center [24, 353] width 14 height 14
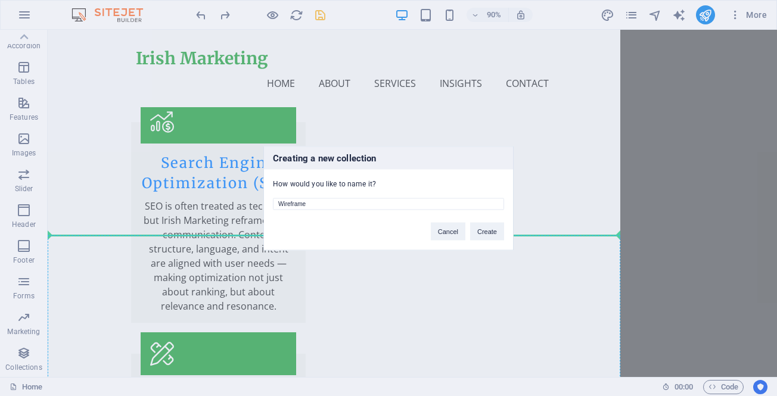
scroll to position [2383, 0]
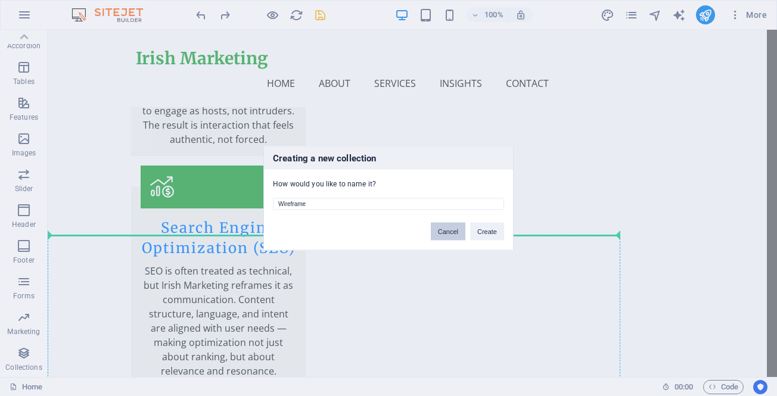
click at [447, 229] on button "Cancel" at bounding box center [448, 231] width 35 height 18
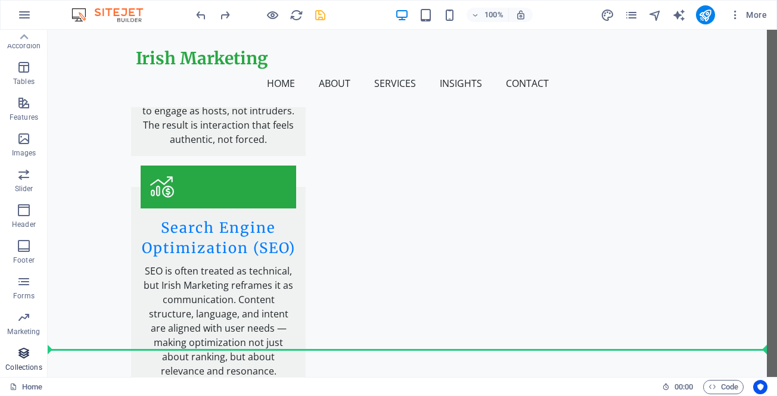
click at [25, 355] on icon "button" at bounding box center [24, 353] width 14 height 14
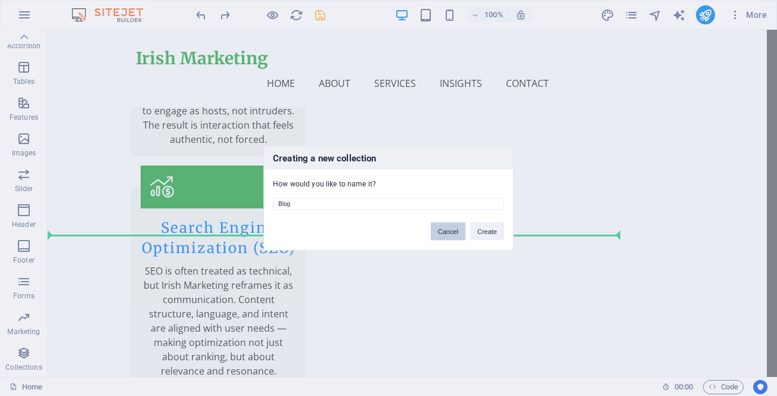
click at [442, 233] on button "Cancel" at bounding box center [448, 231] width 35 height 18
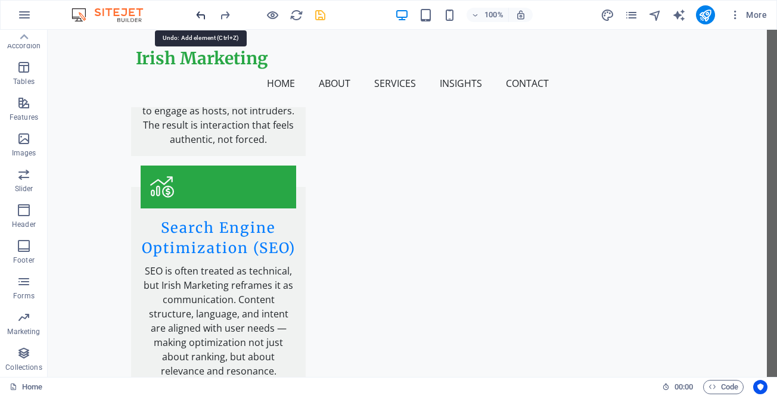
click at [199, 13] on icon "undo" at bounding box center [201, 15] width 14 height 14
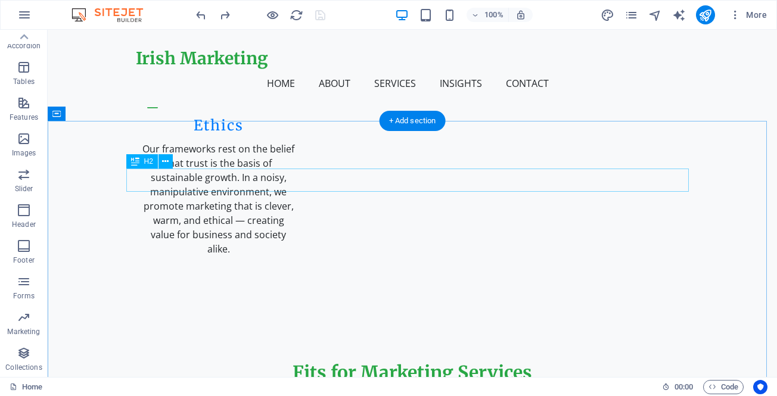
scroll to position [1608, 0]
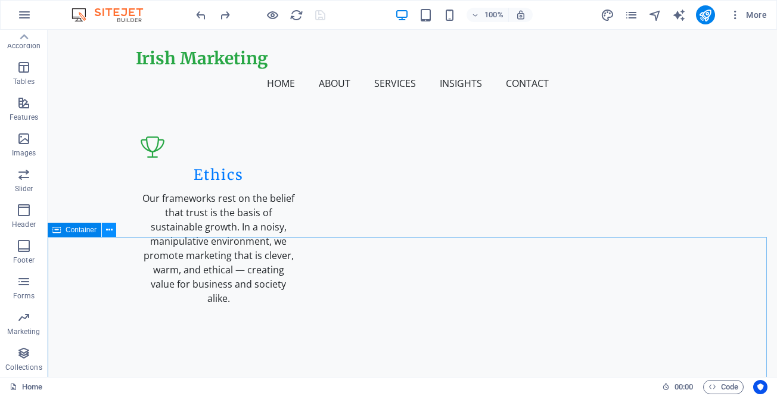
click at [106, 229] on icon at bounding box center [109, 230] width 7 height 13
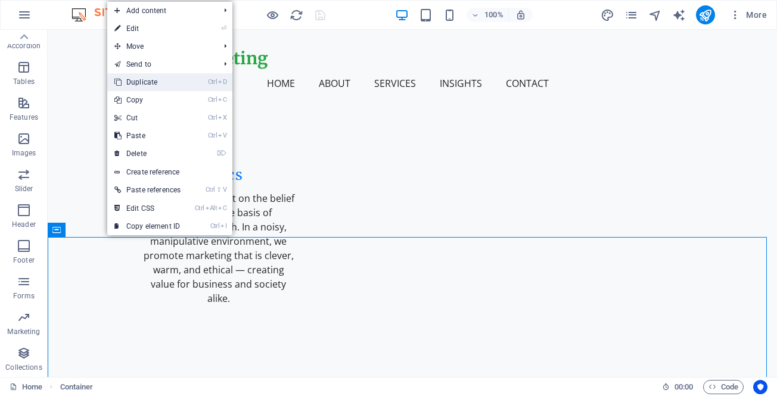
click at [169, 79] on link "Ctrl D Duplicate" at bounding box center [147, 82] width 80 height 18
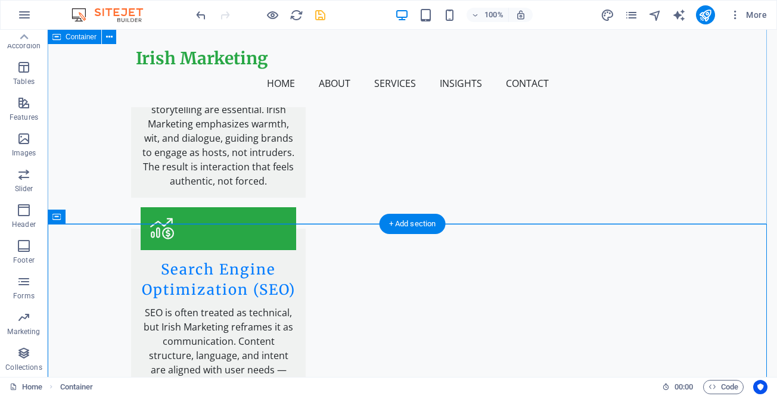
scroll to position [2345, 0]
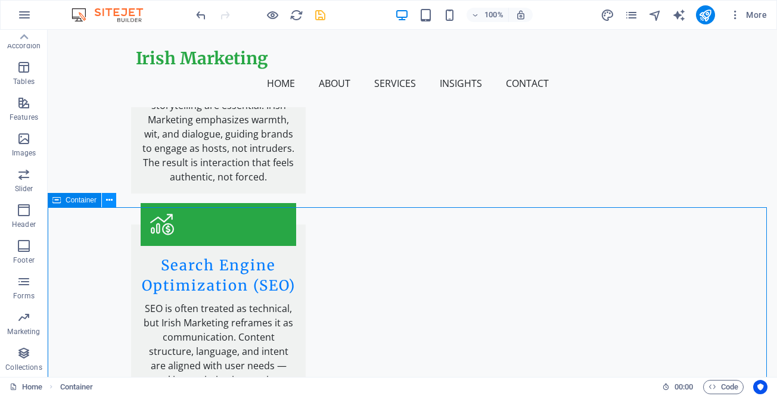
click at [109, 201] on icon at bounding box center [109, 200] width 7 height 13
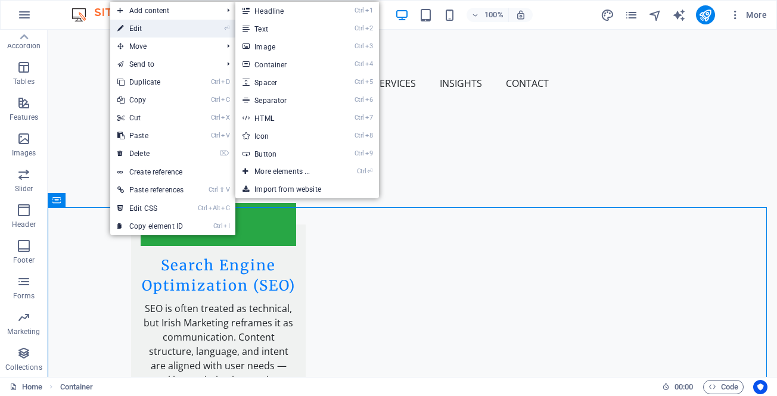
click at [151, 28] on link "⏎ Edit" at bounding box center [150, 29] width 80 height 18
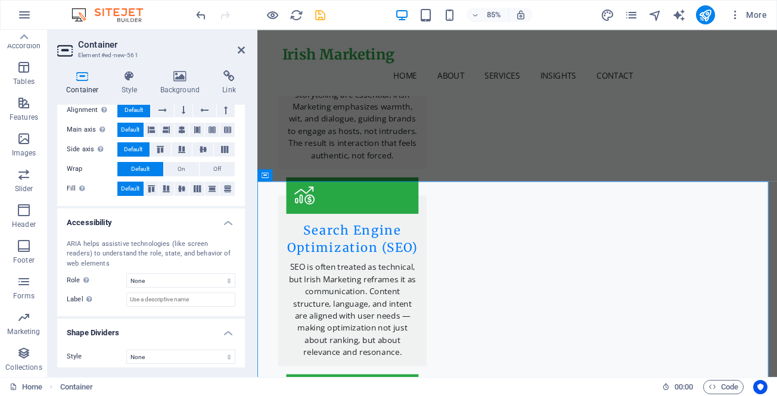
scroll to position [199, 0]
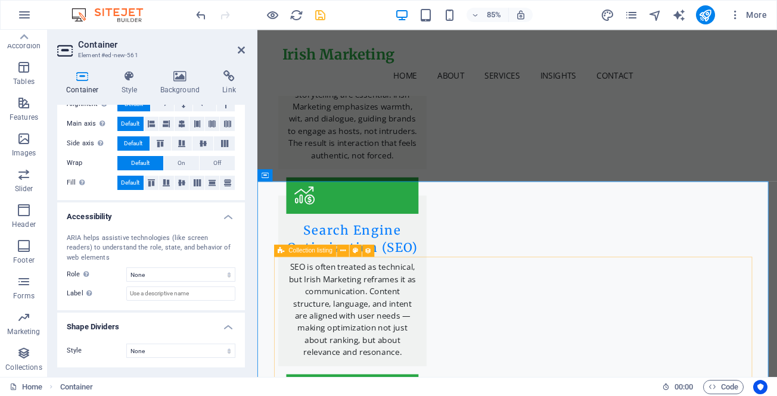
click at [326, 250] on span "Collection listing" at bounding box center [310, 251] width 44 height 6
select select "68d5436ff4c9c07b030d62d7"
select select "createdAt_DESC"
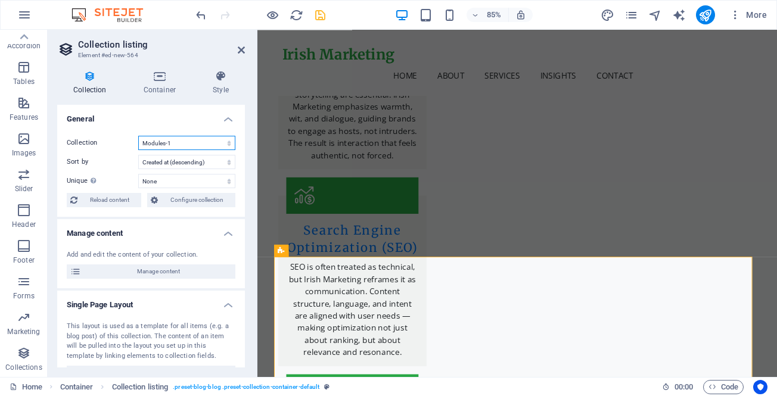
click at [203, 141] on select "Blog Jobs-1 Modules-1 New Collection Real Estate" at bounding box center [186, 143] width 97 height 14
click at [138, 136] on select "Blog Jobs-1 Modules-1 New Collection Real Estate" at bounding box center [186, 143] width 97 height 14
select select "68d5436ff4c9c07b030d62d7"
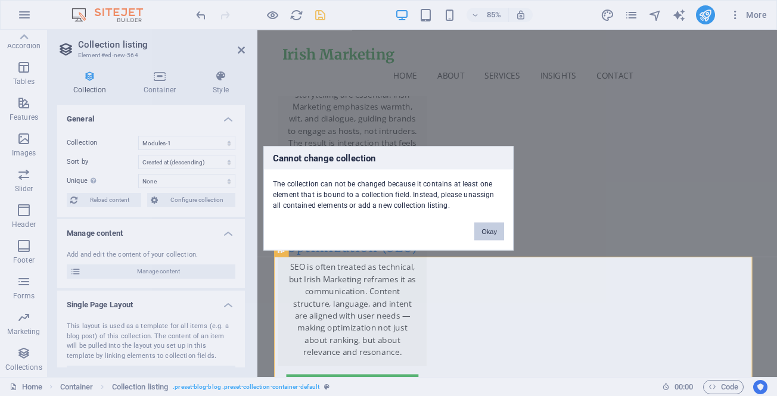
click at [487, 230] on button "Okay" at bounding box center [489, 231] width 30 height 18
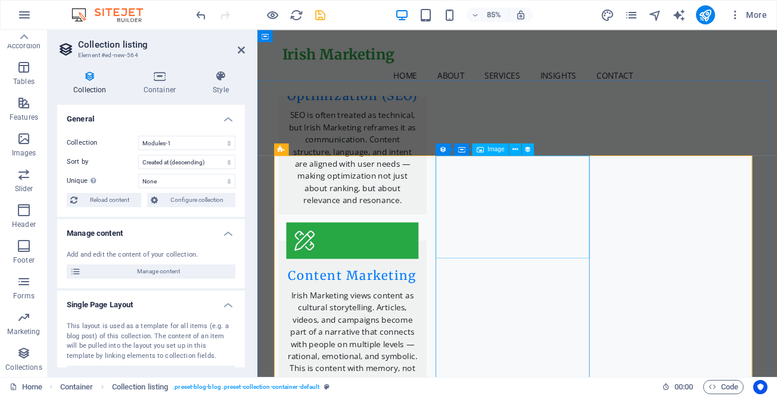
scroll to position [2519, 0]
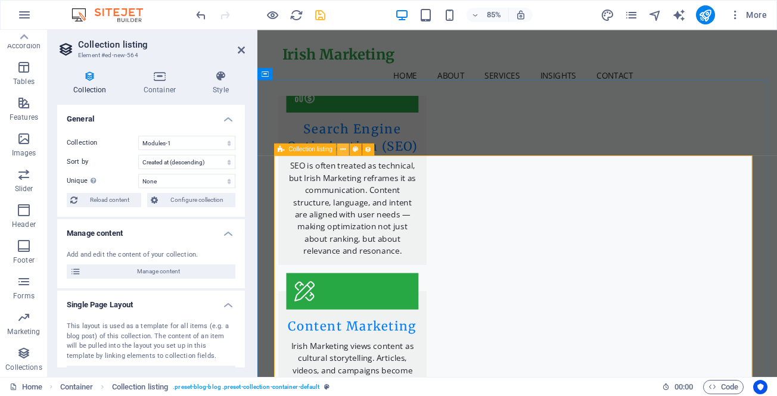
click at [342, 149] on icon at bounding box center [342, 149] width 5 height 11
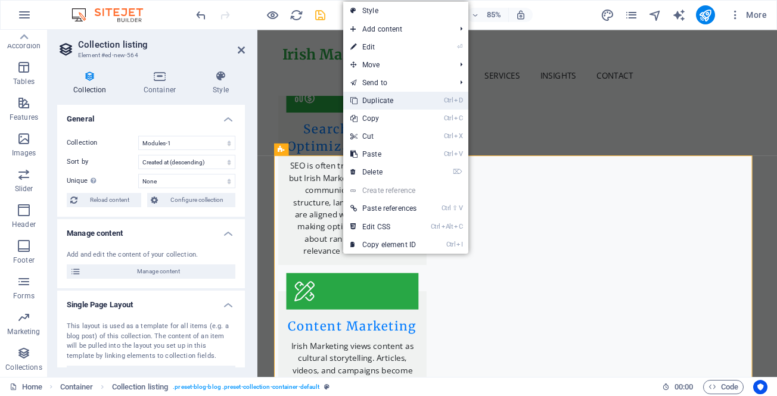
click at [367, 99] on link "Ctrl D Duplicate" at bounding box center [383, 101] width 80 height 18
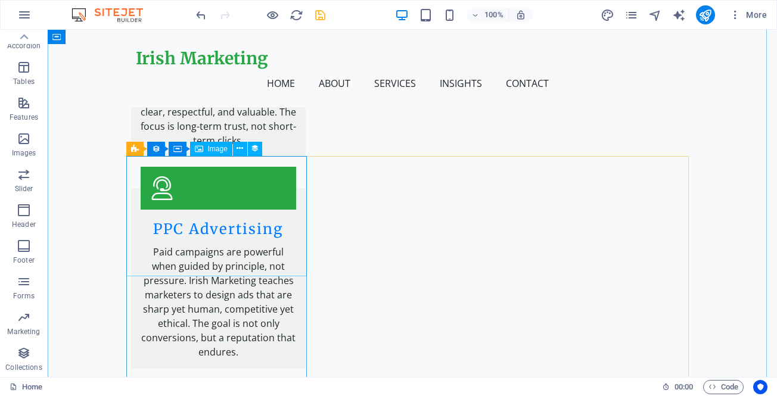
scroll to position [3082, 0]
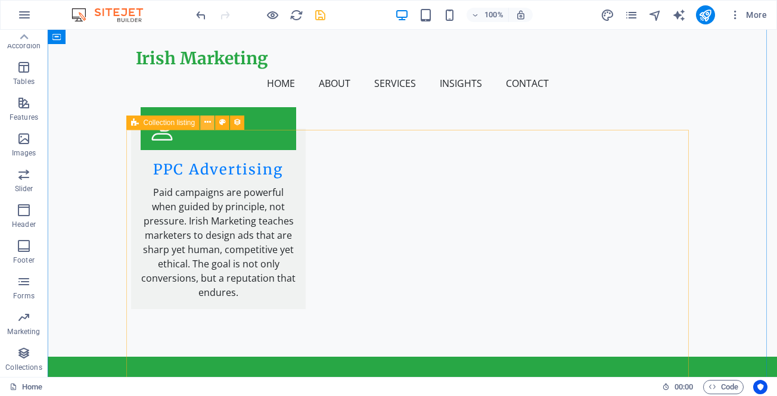
click at [207, 123] on icon at bounding box center [207, 122] width 7 height 13
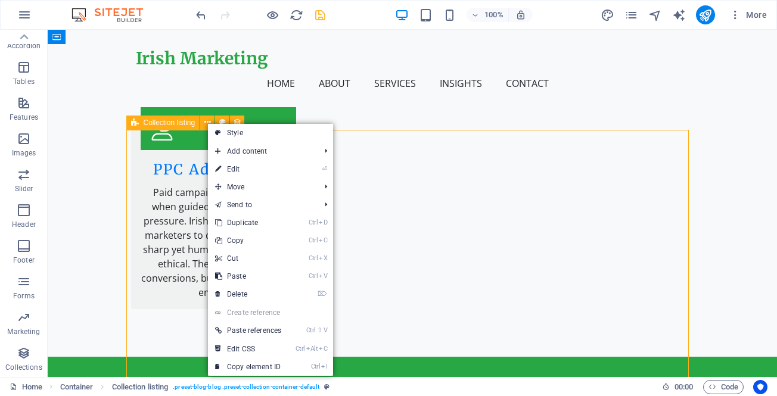
click at [178, 126] on span "Collection listing" at bounding box center [170, 122] width 52 height 7
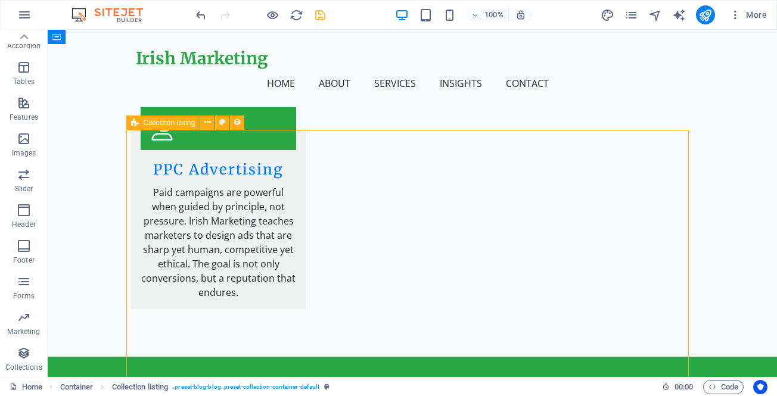
click at [178, 126] on span "Collection listing" at bounding box center [170, 122] width 52 height 7
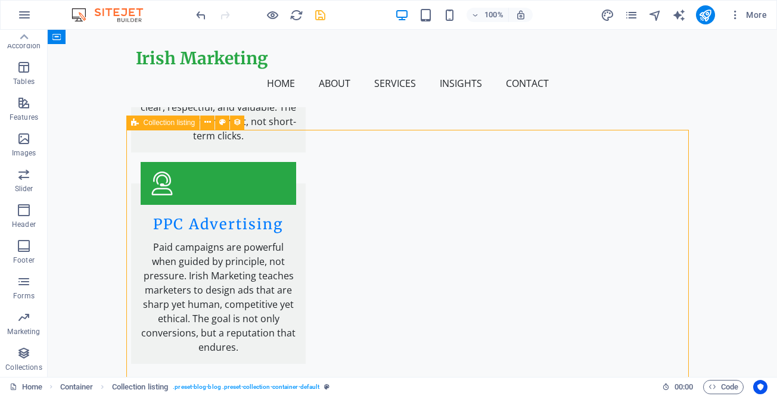
scroll to position [3137, 0]
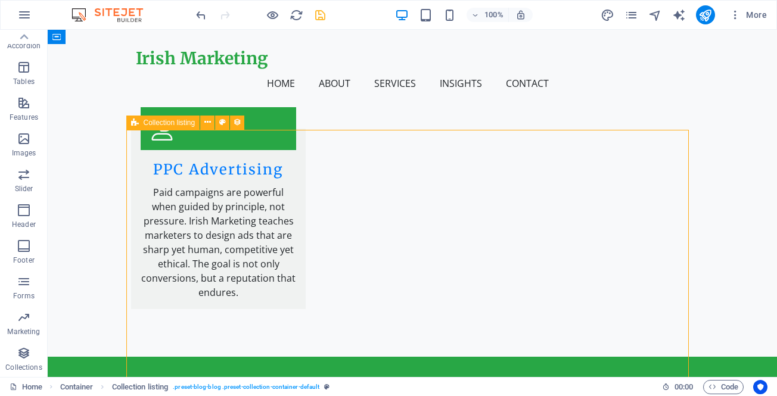
select select "68d5436ff4c9c07b030d62d7"
select select "createdAt_DESC"
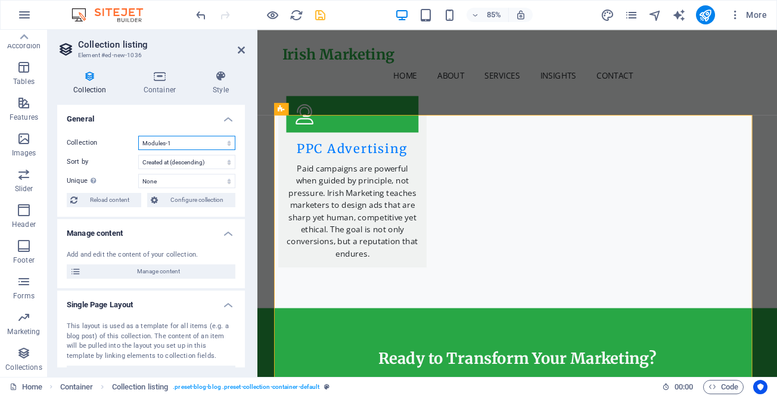
click at [183, 141] on select "Blog Jobs-1 Modules-1 New Collection Real Estate" at bounding box center [186, 143] width 97 height 14
click at [138, 136] on select "Blog Jobs-1 Modules-1 New Collection Real Estate" at bounding box center [186, 143] width 97 height 14
select select "68d5436ff4c9c07b030d62d7"
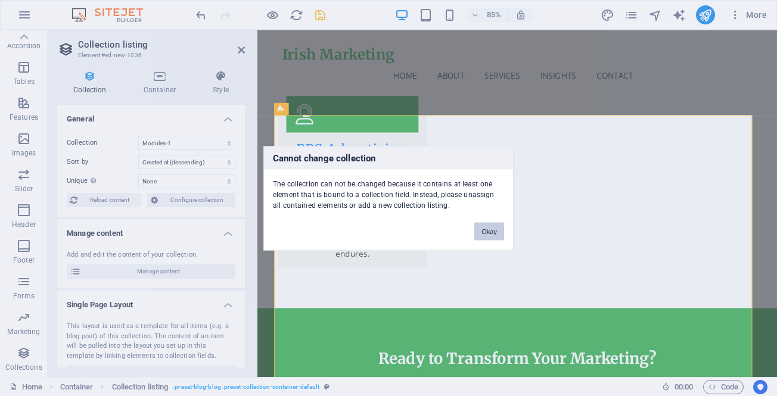
click at [485, 229] on button "Okay" at bounding box center [489, 231] width 30 height 18
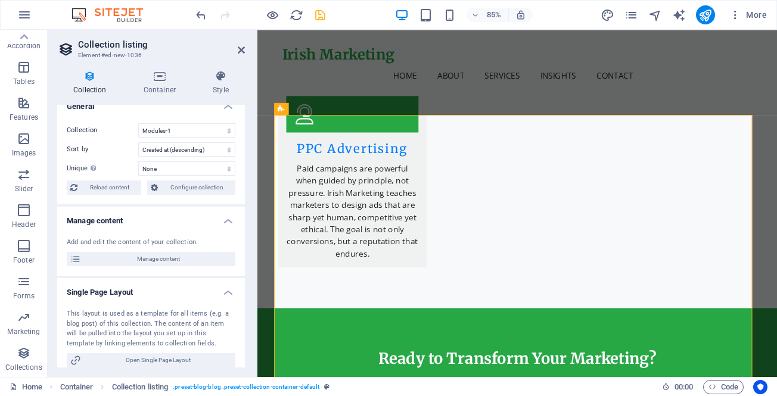
scroll to position [0, 0]
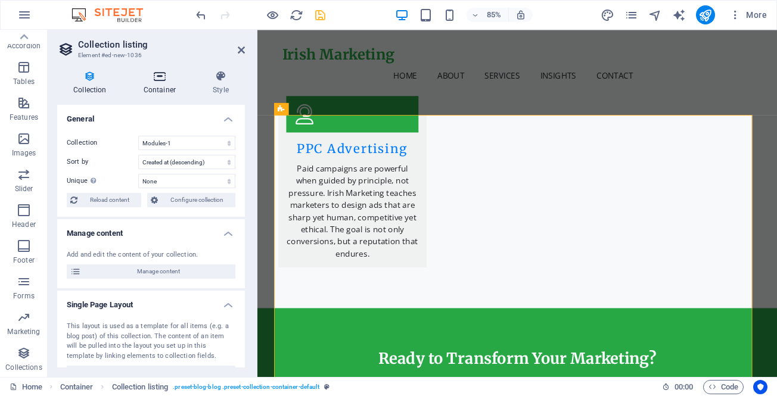
click at [157, 80] on icon at bounding box center [159, 76] width 64 height 12
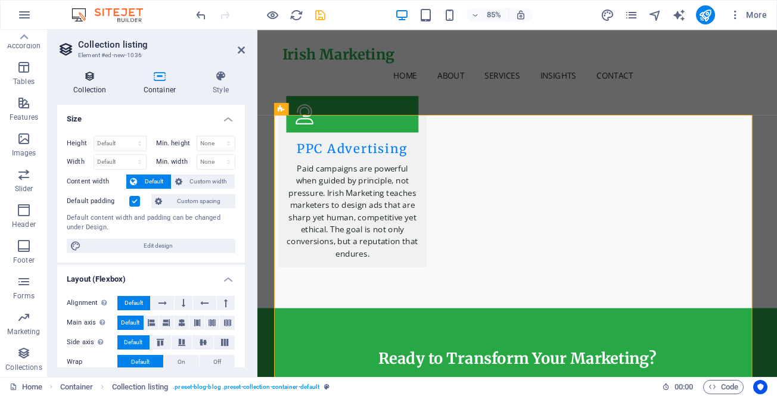
click at [96, 80] on icon at bounding box center [90, 76] width 66 height 12
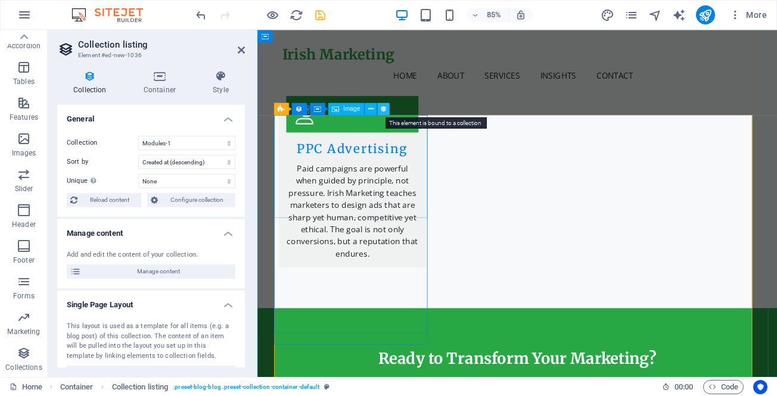
click at [382, 107] on icon at bounding box center [383, 109] width 7 height 11
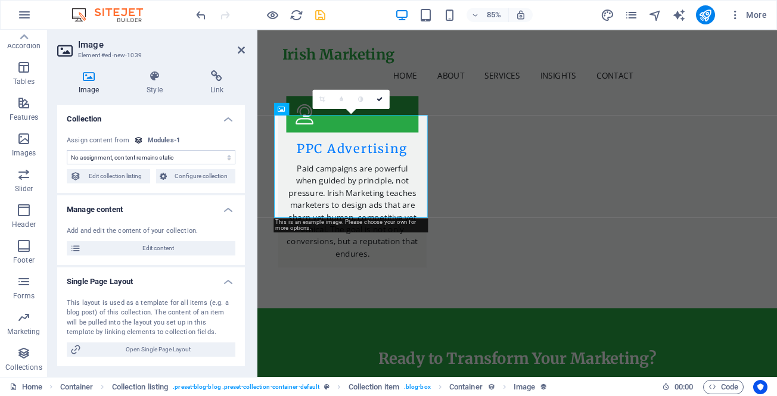
select select "image"
click at [282, 107] on icon at bounding box center [281, 109] width 7 height 12
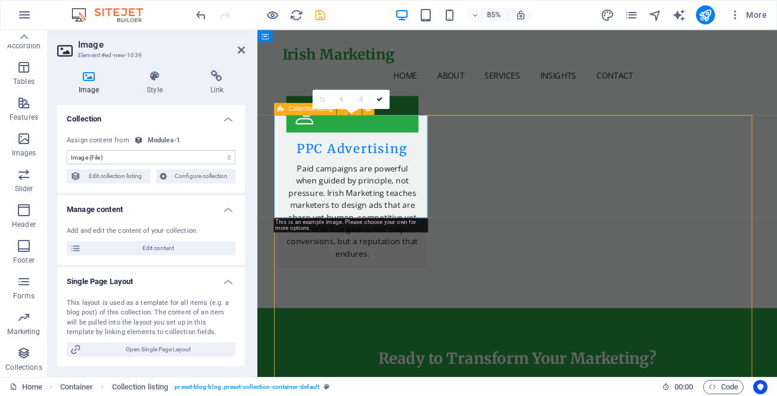
scroll to position [3082, 0]
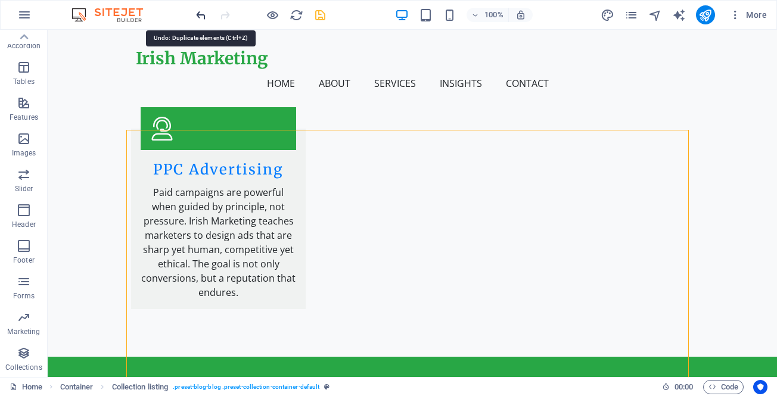
click at [198, 13] on icon "undo" at bounding box center [201, 15] width 14 height 14
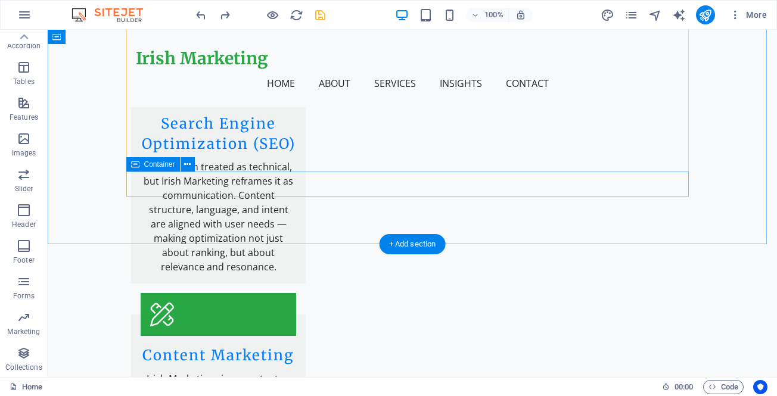
scroll to position [2308, 0]
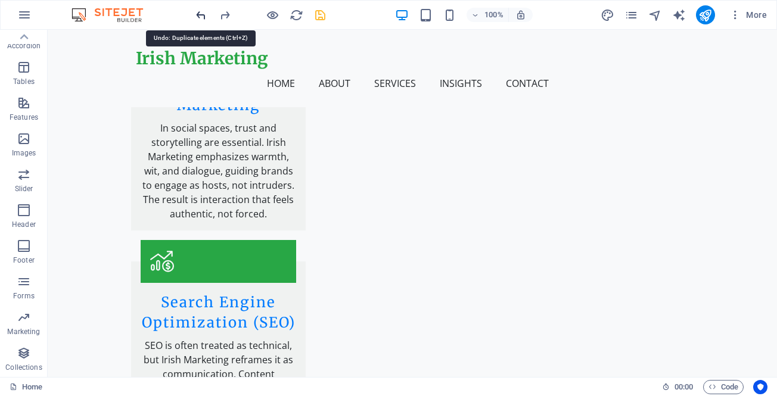
click at [197, 14] on icon "undo" at bounding box center [201, 15] width 14 height 14
click at [20, 320] on icon "button" at bounding box center [24, 317] width 14 height 14
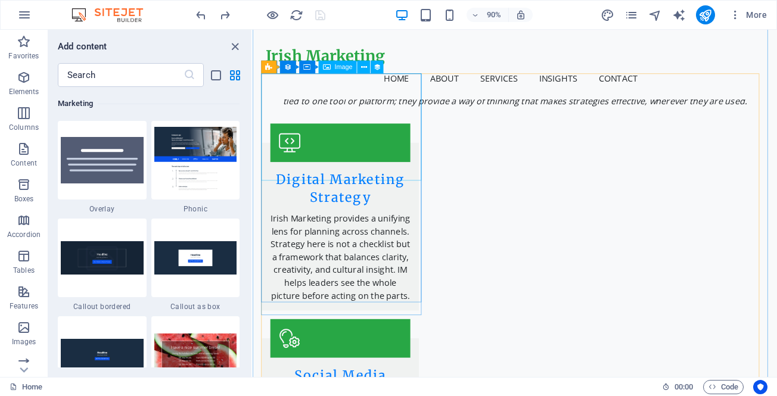
scroll to position [1837, 0]
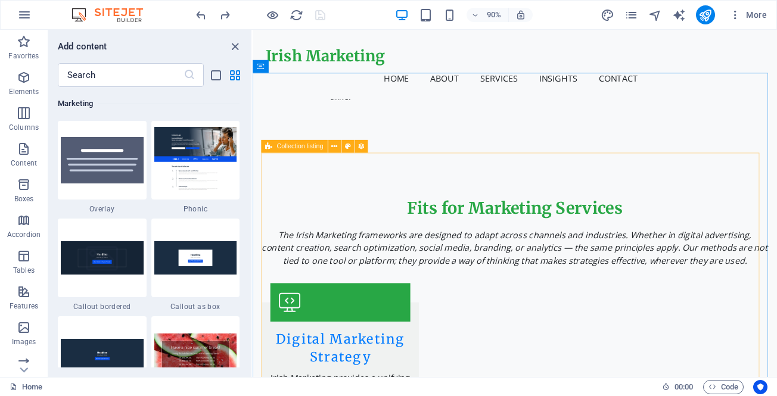
click at [272, 145] on icon at bounding box center [269, 146] width 7 height 13
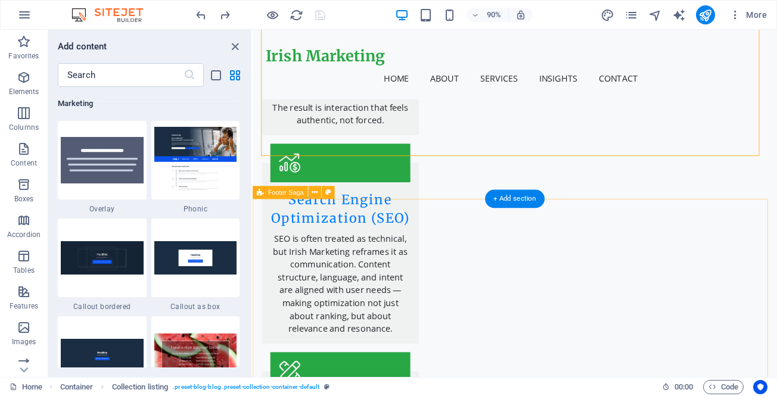
scroll to position [2308, 0]
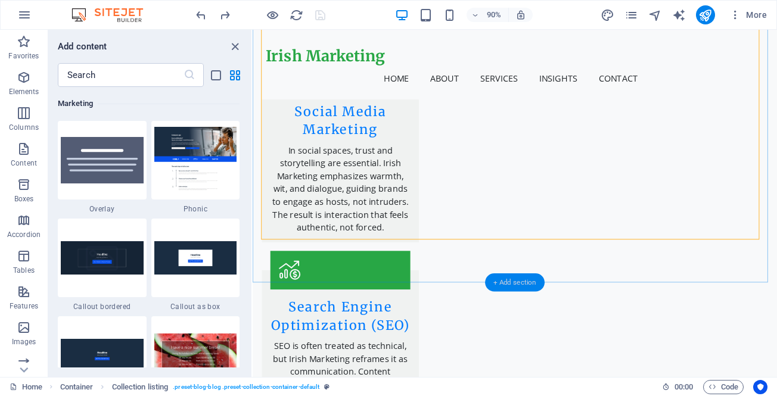
click at [510, 279] on div "+ Add section" at bounding box center [515, 282] width 60 height 18
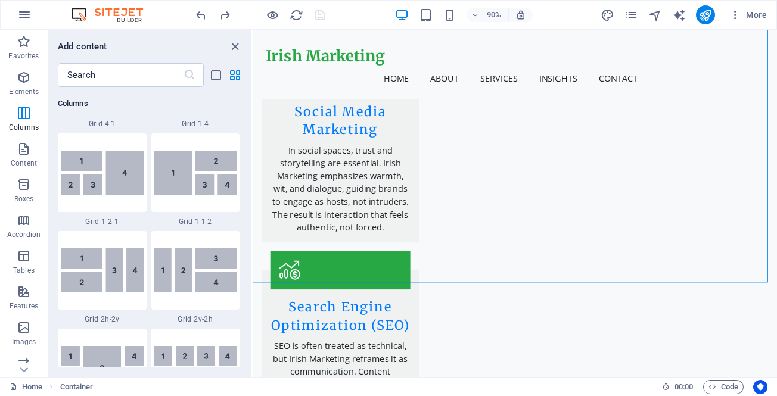
scroll to position [1607, 0]
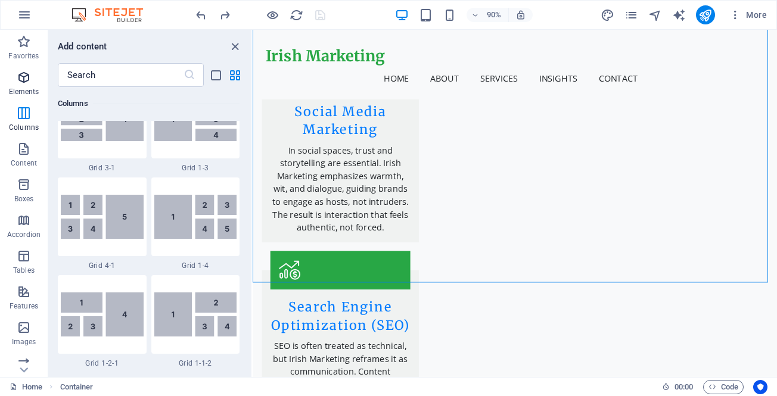
click at [23, 77] on icon "button" at bounding box center [24, 77] width 14 height 14
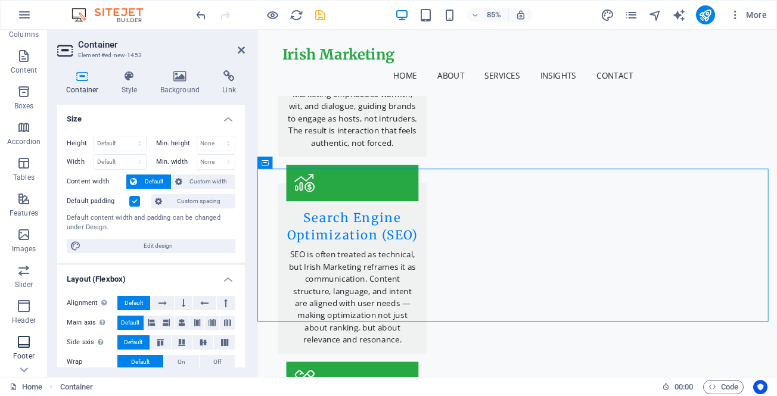
scroll to position [189, 0]
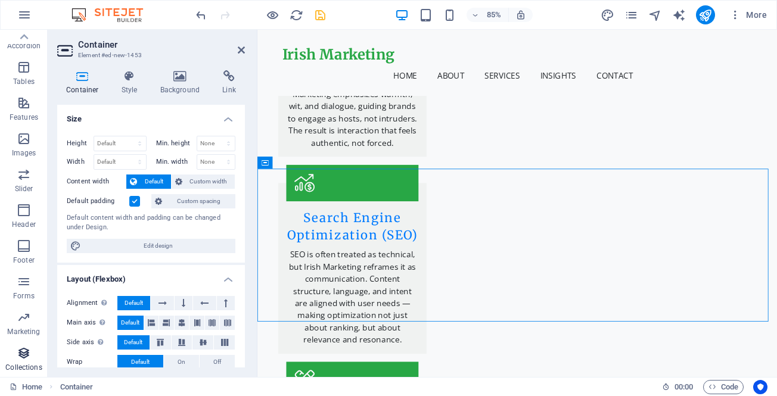
click at [24, 353] on icon "button" at bounding box center [24, 353] width 14 height 14
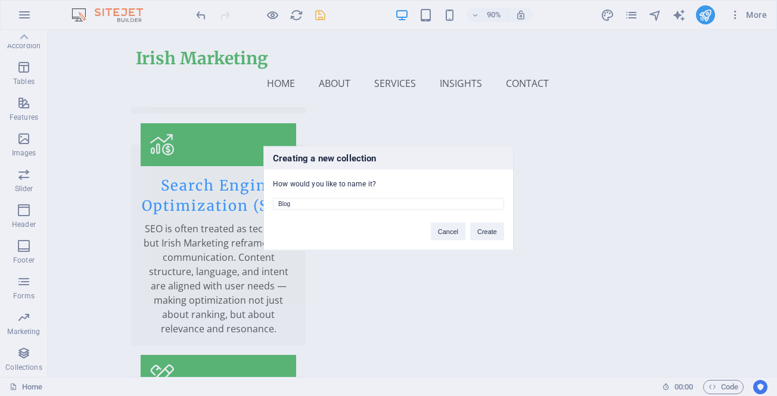
scroll to position [2360, 0]
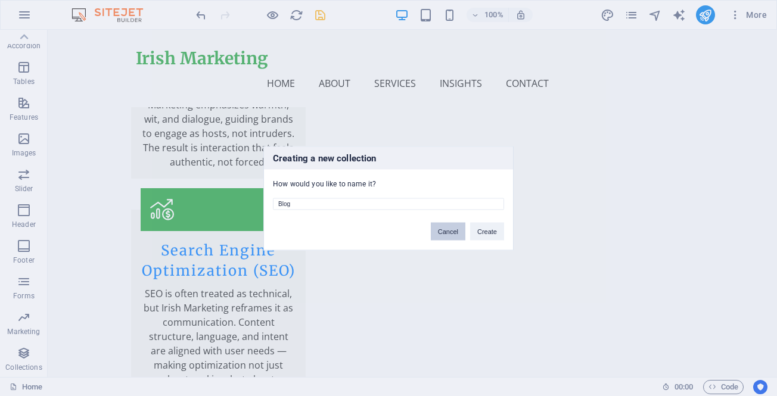
click at [447, 232] on button "Cancel" at bounding box center [448, 231] width 35 height 18
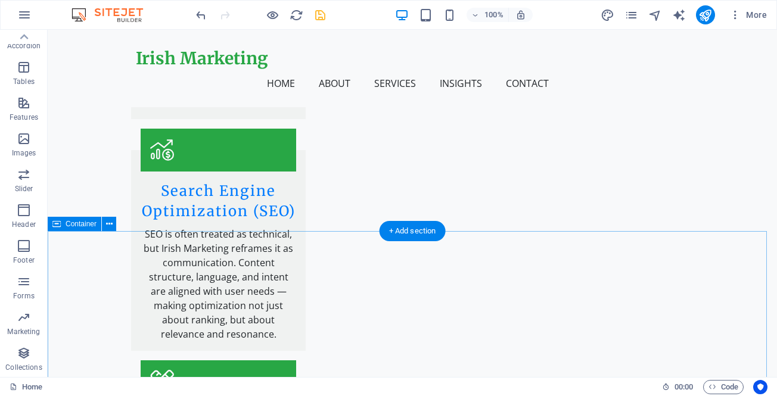
scroll to position [2300, 0]
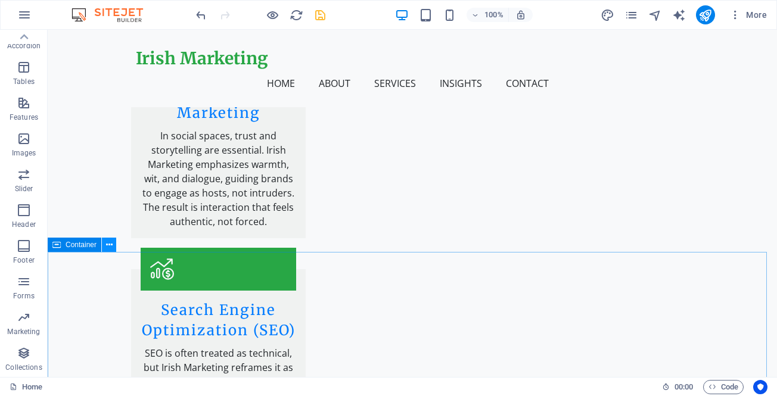
click at [109, 245] on icon at bounding box center [109, 245] width 7 height 13
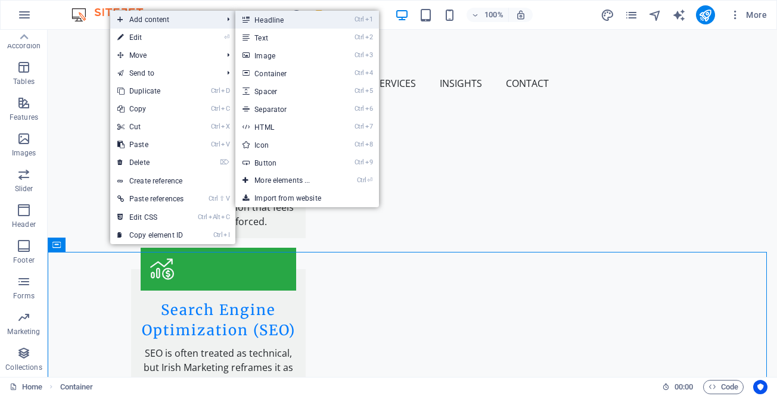
click at [275, 23] on link "Ctrl 1 Headline" at bounding box center [284, 20] width 98 height 18
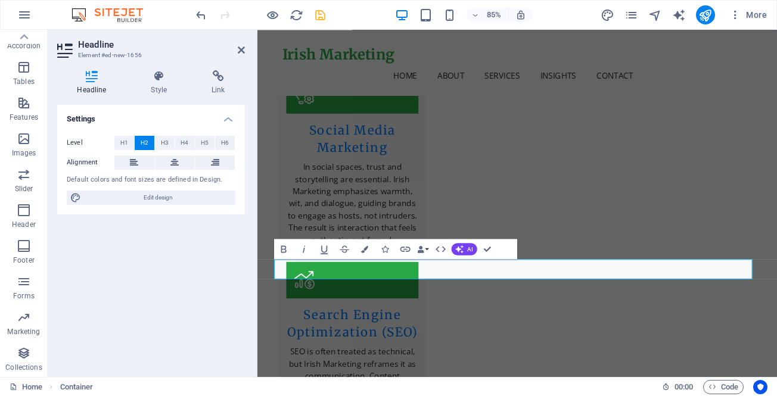
scroll to position [2356, 0]
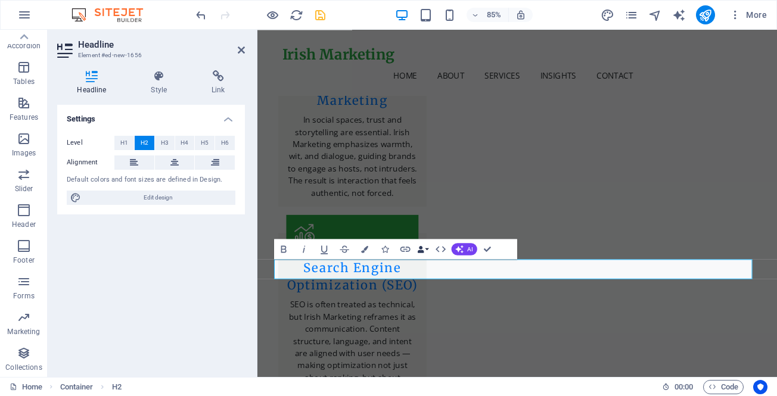
click at [422, 249] on icon "button" at bounding box center [420, 248] width 7 height 7
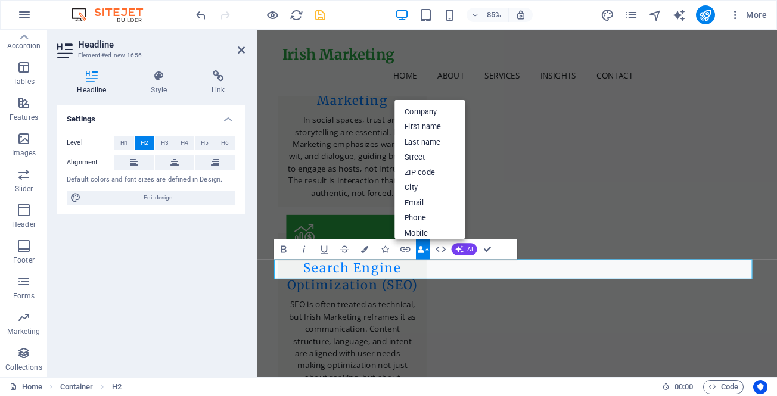
click at [422, 249] on icon "button" at bounding box center [420, 248] width 7 height 7
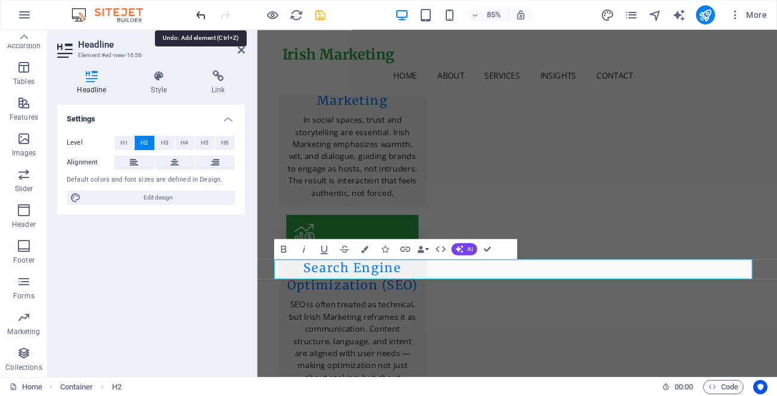
click at [202, 17] on icon "undo" at bounding box center [201, 15] width 14 height 14
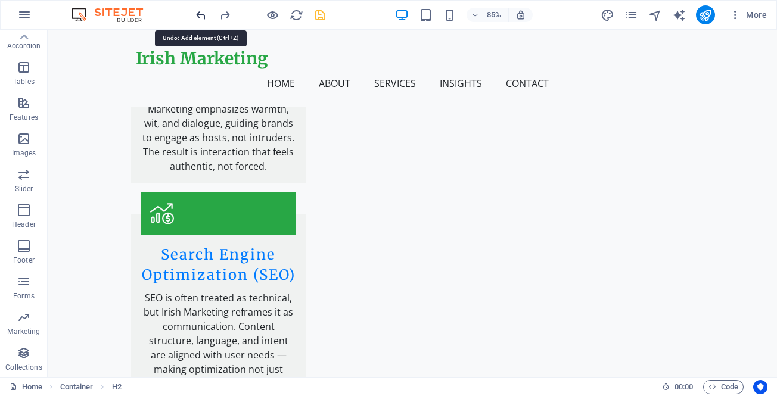
scroll to position [2300, 0]
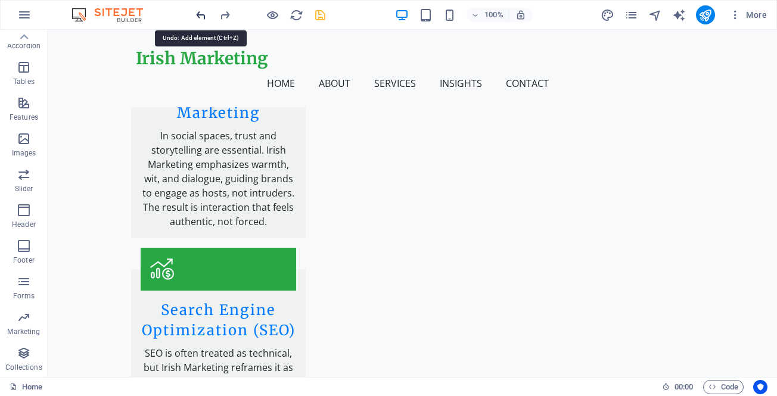
click at [201, 16] on icon "undo" at bounding box center [201, 15] width 14 height 14
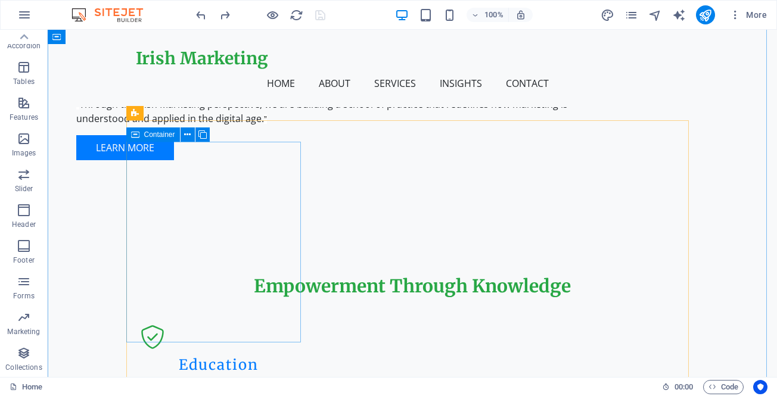
scroll to position [812, 0]
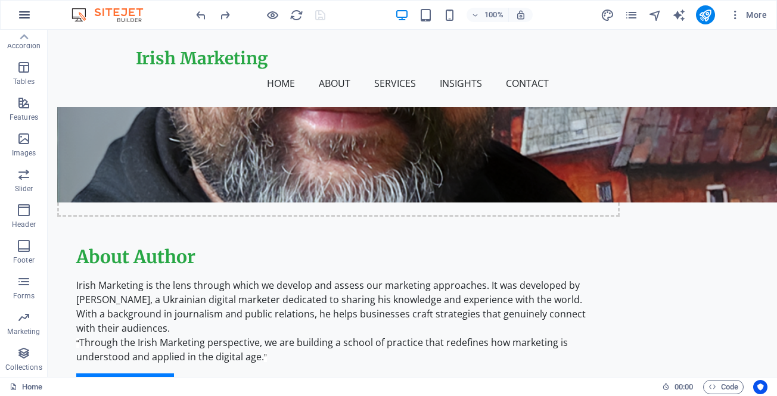
click at [24, 17] on icon "button" at bounding box center [24, 15] width 14 height 14
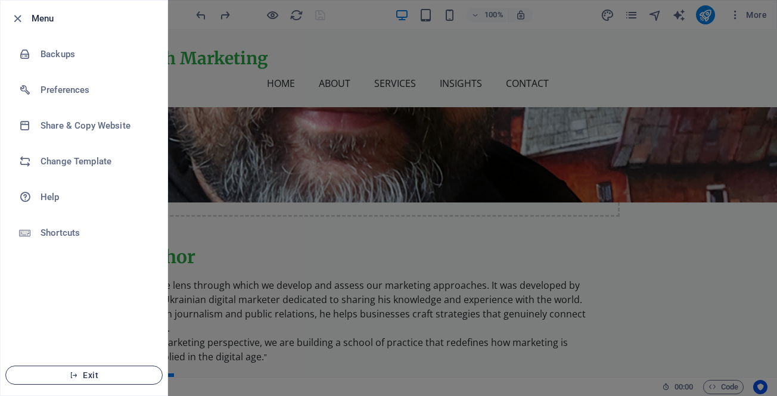
click at [86, 377] on span "Exit" at bounding box center [83, 375] width 137 height 10
